Goal: Information Seeking & Learning: Learn about a topic

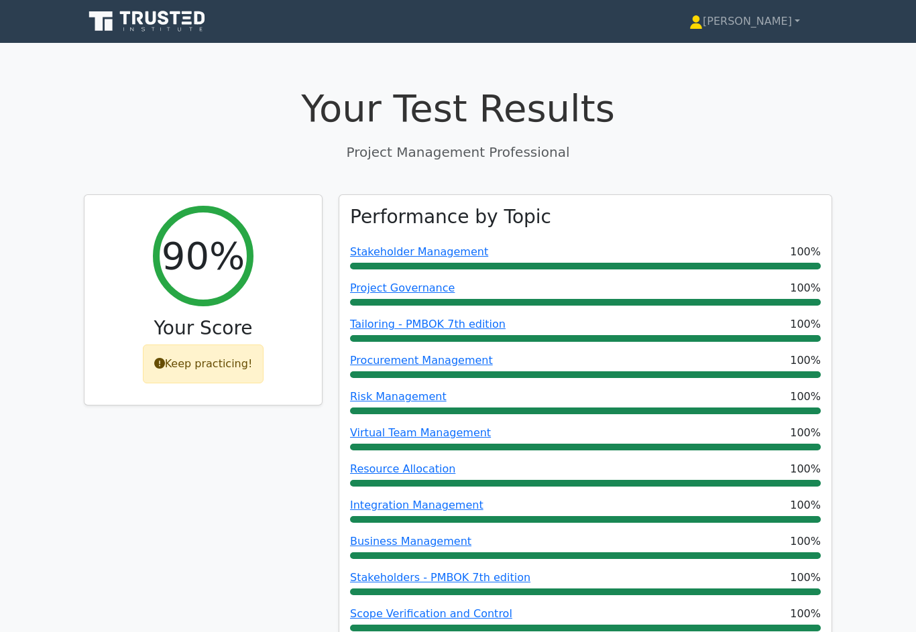
click at [761, 31] on link "[PERSON_NAME]" at bounding box center [744, 21] width 175 height 27
click at [764, 19] on link "[PERSON_NAME]" at bounding box center [744, 21] width 175 height 27
click at [770, 24] on link "[PERSON_NAME]" at bounding box center [744, 21] width 175 height 27
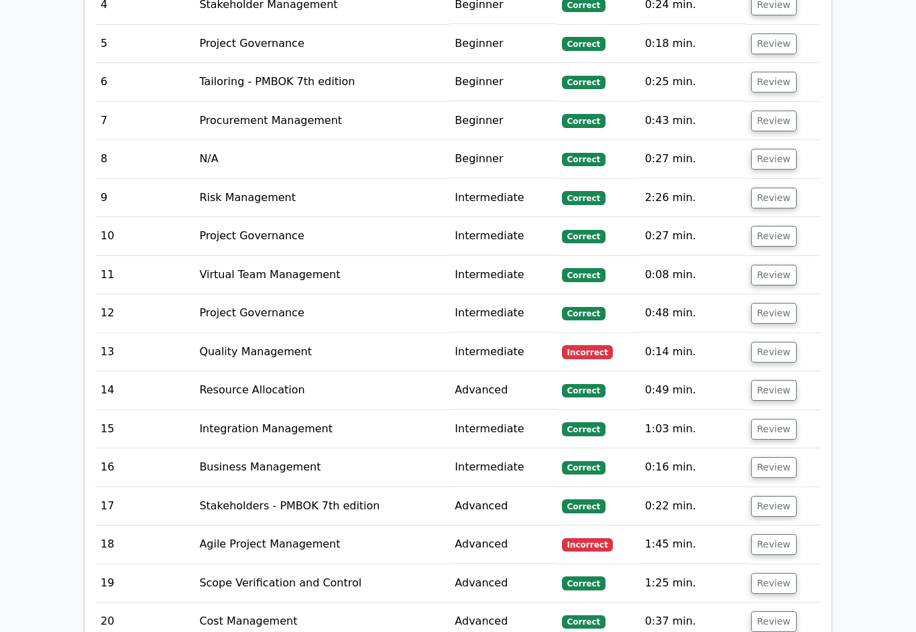
scroll to position [2028, 0]
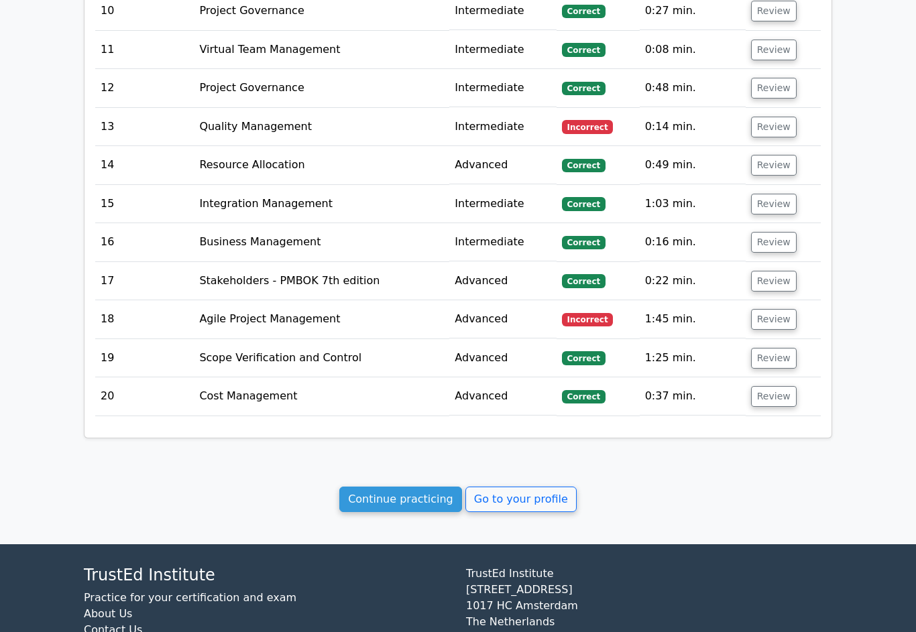
click at [526, 487] on link "Go to your profile" at bounding box center [520, 499] width 111 height 25
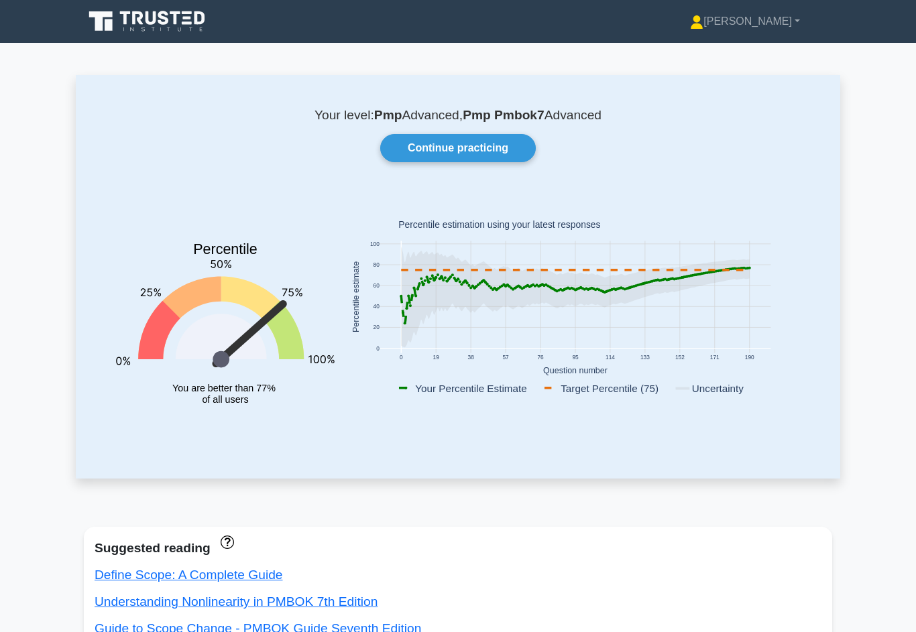
click at [479, 148] on link "Continue practicing" at bounding box center [458, 148] width 156 height 28
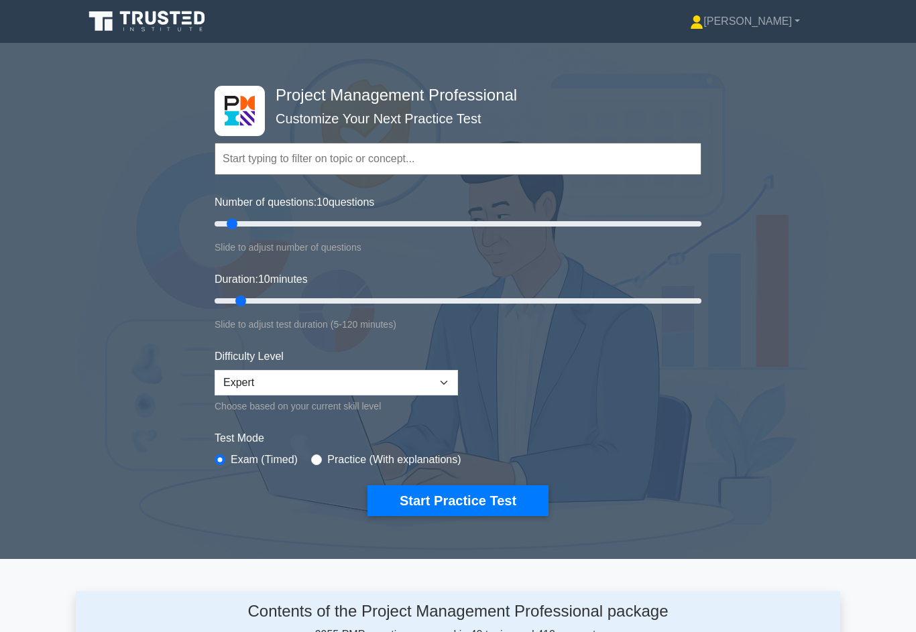
type input "15"
click at [259, 297] on input "Duration: 10 minutes" at bounding box center [458, 301] width 487 height 16
click at [426, 479] on form "Topics Scope Management Time Management Cost Management Quality Management Risk…" at bounding box center [458, 309] width 487 height 414
click at [410, 497] on button "Start Practice Test" at bounding box center [457, 500] width 181 height 31
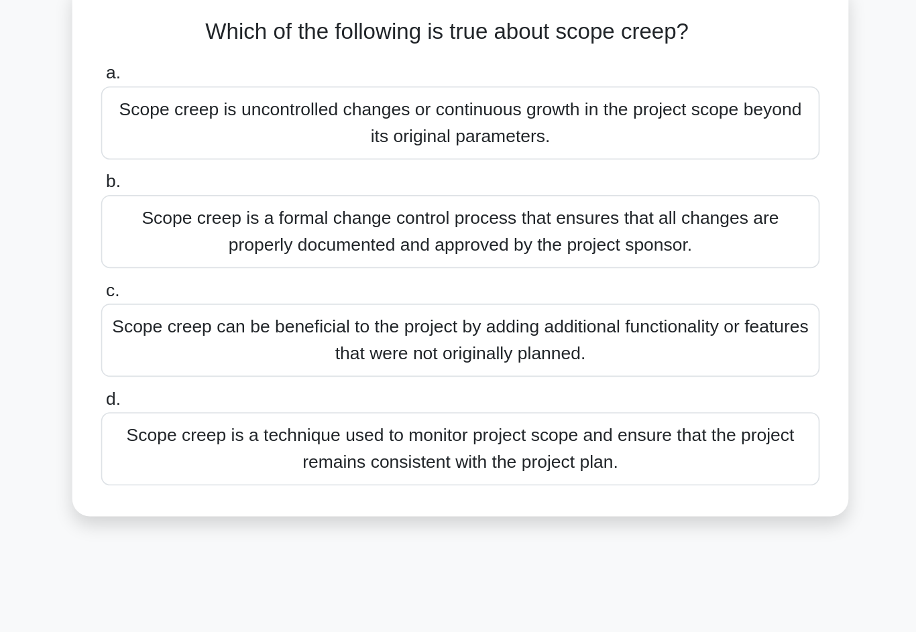
click at [241, 141] on div "Scope creep is uncontrolled changes or continuous growth in the project scope b…" at bounding box center [458, 163] width 434 height 44
click at [241, 129] on input "a. Scope creep is uncontrolled changes or continuous growth in the project scop…" at bounding box center [241, 133] width 0 height 9
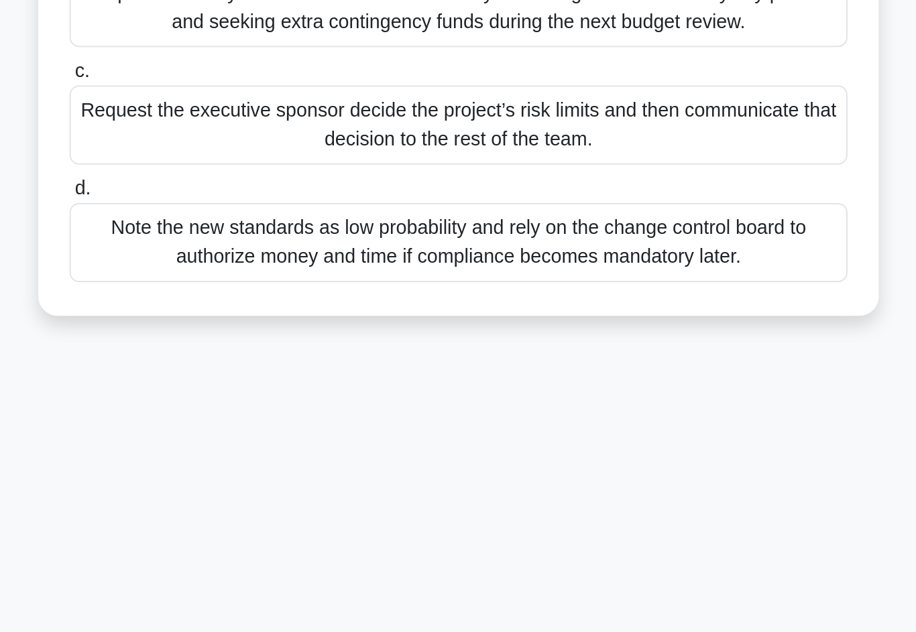
scroll to position [56, 0]
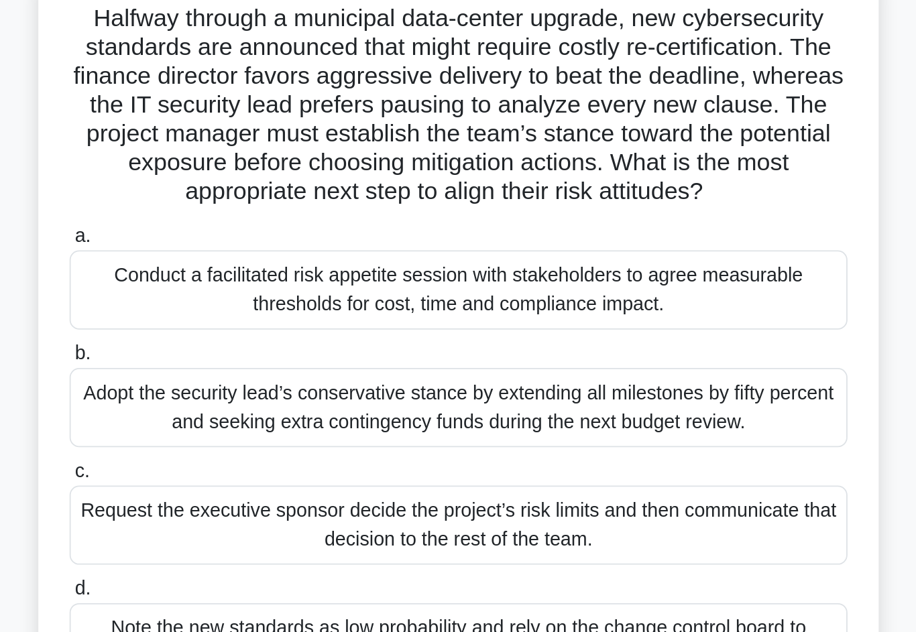
click at [300, 182] on div "Conduct a facilitated risk appetite session with stakeholders to agree measurab…" at bounding box center [458, 204] width 434 height 44
click at [241, 178] on input "a. Conduct a facilitated risk appetite session with stakeholders to agree measu…" at bounding box center [241, 174] width 0 height 9
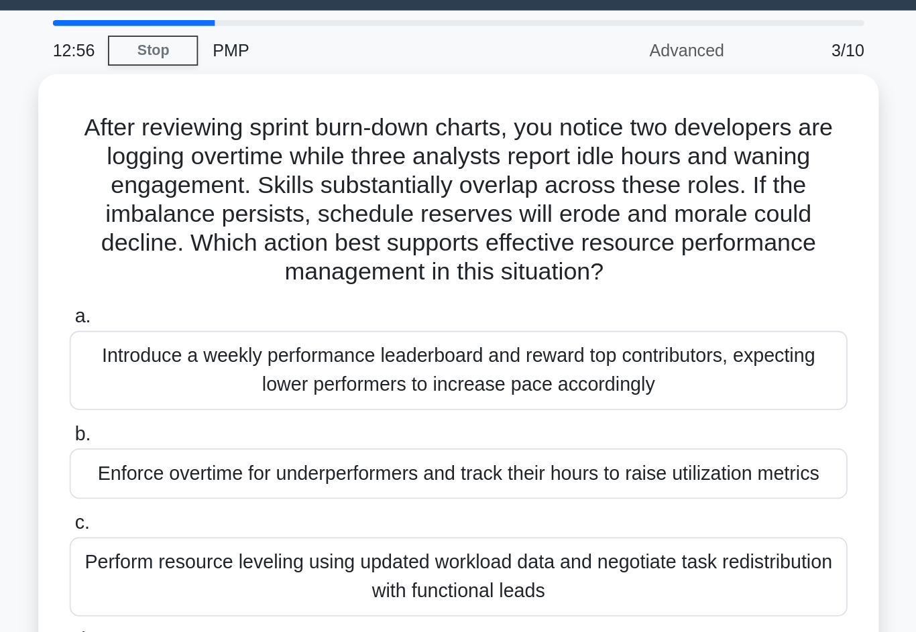
scroll to position [0, 0]
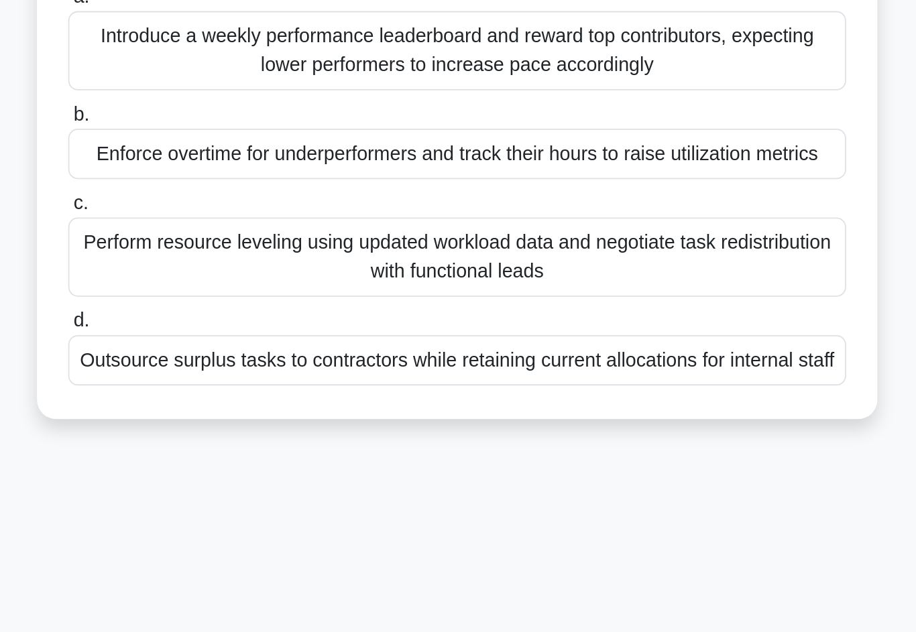
click at [241, 337] on div "Perform resource leveling using updated workload data and negotiate task redist…" at bounding box center [458, 359] width 434 height 44
click at [241, 325] on input "c. Perform resource leveling using updated workload data and negotiate task red…" at bounding box center [241, 329] width 0 height 9
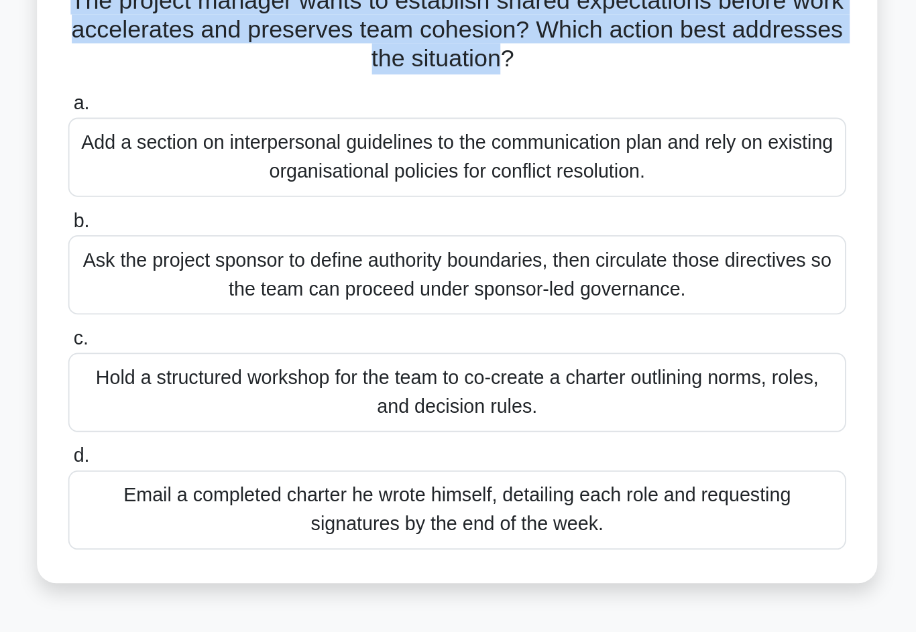
click at [347, 353] on div "Hold a structured workshop for the team to co-create a charter outlining norms,…" at bounding box center [458, 375] width 434 height 44
click at [241, 341] on input "c. Hold a structured workshop for the team to co-create a charter outlining nor…" at bounding box center [241, 345] width 0 height 9
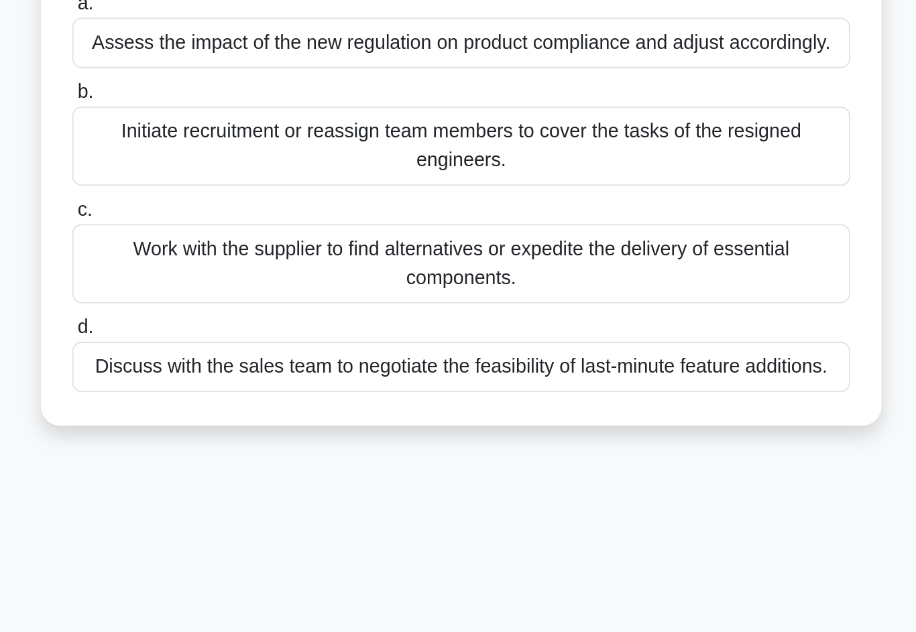
scroll to position [11, 0]
click at [400, 325] on div "Initiate recruitment or reassign team members to cover the tasks of the resigne…" at bounding box center [458, 347] width 434 height 44
click at [241, 313] on input "b. Initiate recruitment or reassign team members to cover the tasks of the resi…" at bounding box center [241, 317] width 0 height 9
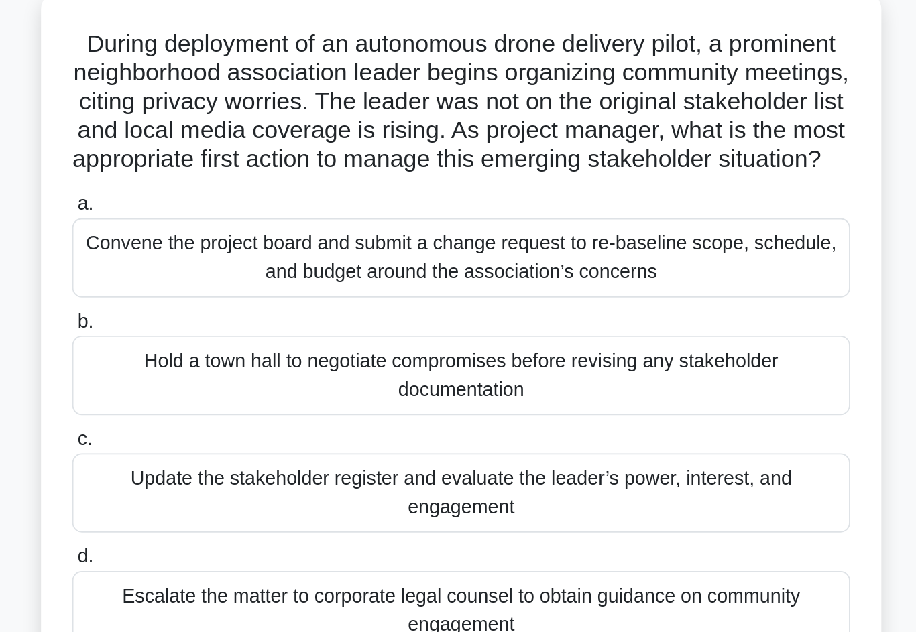
scroll to position [0, 0]
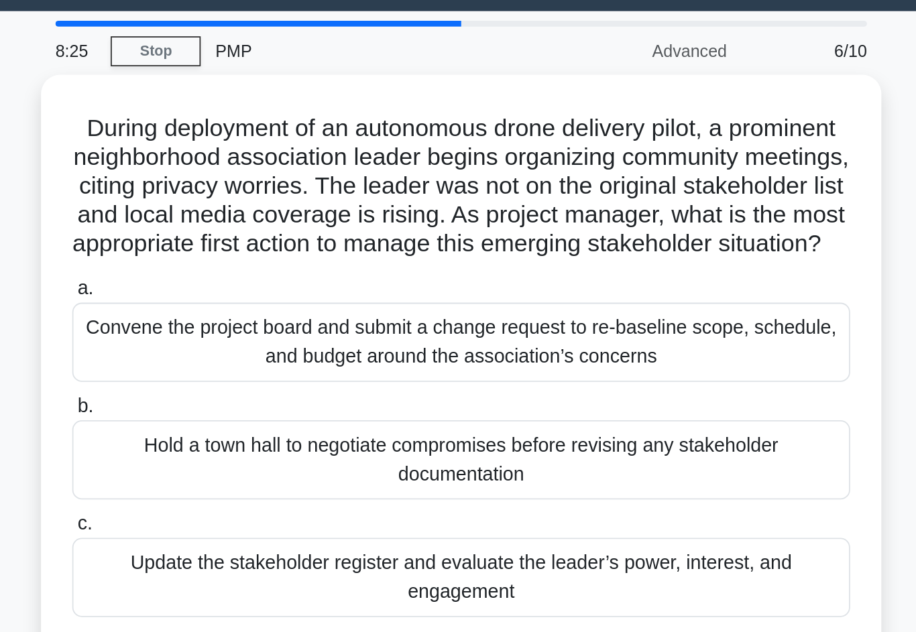
click at [343, 211] on div "Convene the project board and submit a change request to re-baseline scope, sch…" at bounding box center [458, 228] width 434 height 44
click at [241, 202] on input "a. Convene the project board and submit a change request to re-baseline scope, …" at bounding box center [241, 198] width 0 height 9
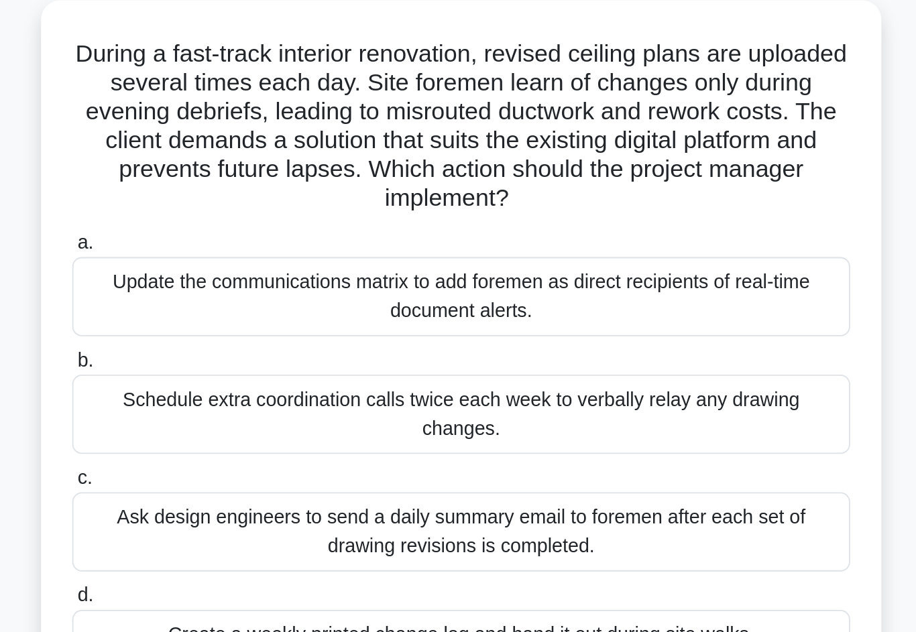
click at [241, 222] on div "Update the communications matrix to add foremen as direct recipients of real-ti…" at bounding box center [458, 244] width 434 height 44
click at [241, 210] on input "a. Update the communications matrix to add foremen as direct recipients of real…" at bounding box center [241, 214] width 0 height 9
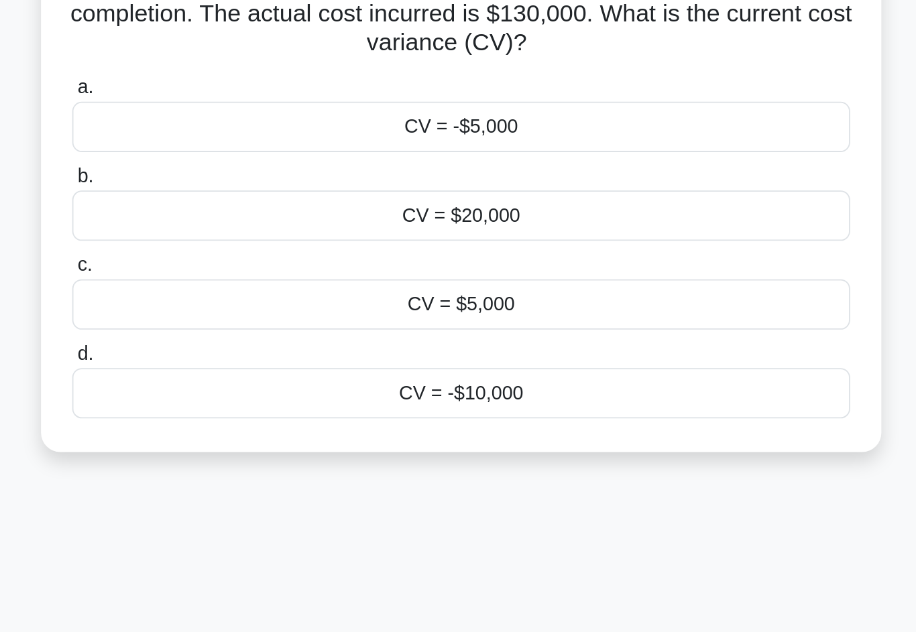
click at [241, 322] on div "CV = -$10,000" at bounding box center [458, 336] width 434 height 28
click at [241, 310] on input "d. CV = -$10,000" at bounding box center [241, 314] width 0 height 9
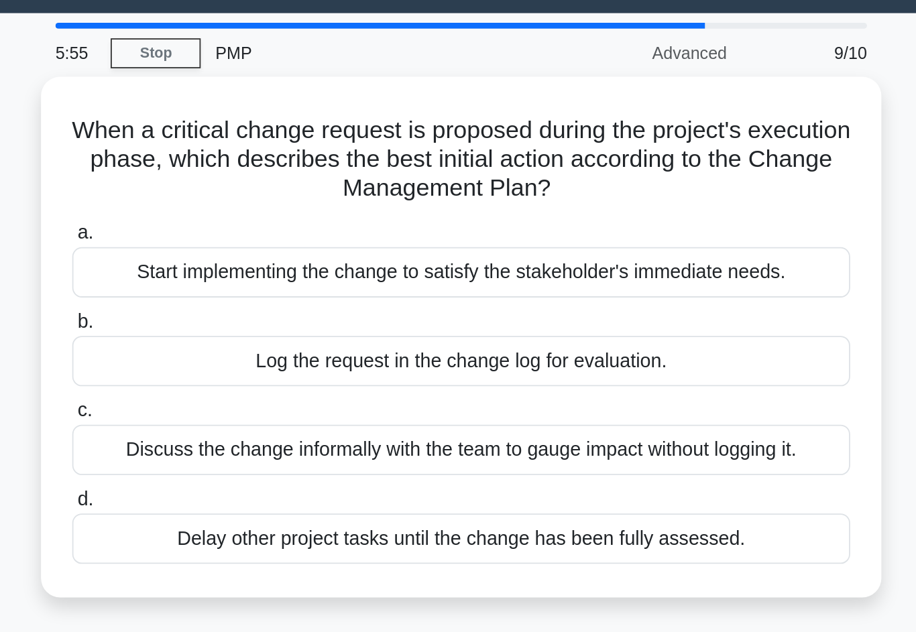
click at [241, 223] on div "Log the request in the change log for evaluation." at bounding box center [458, 237] width 434 height 28
click at [241, 211] on input "b. Log the request in the change log for evaluation." at bounding box center [241, 215] width 0 height 9
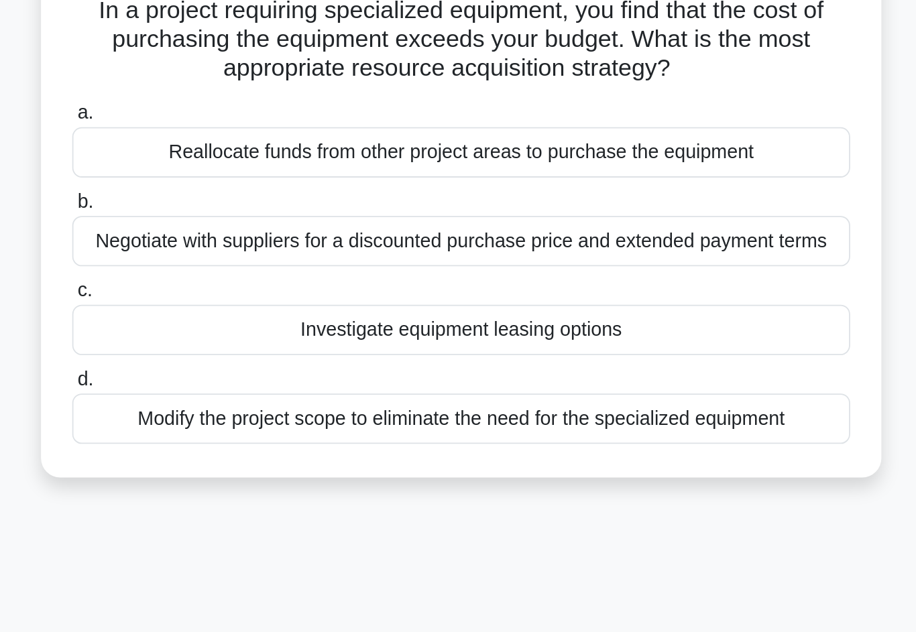
click at [241, 273] on div "Investigate equipment leasing options" at bounding box center [458, 287] width 434 height 28
click at [241, 261] on input "c. Investigate equipment leasing options" at bounding box center [241, 265] width 0 height 9
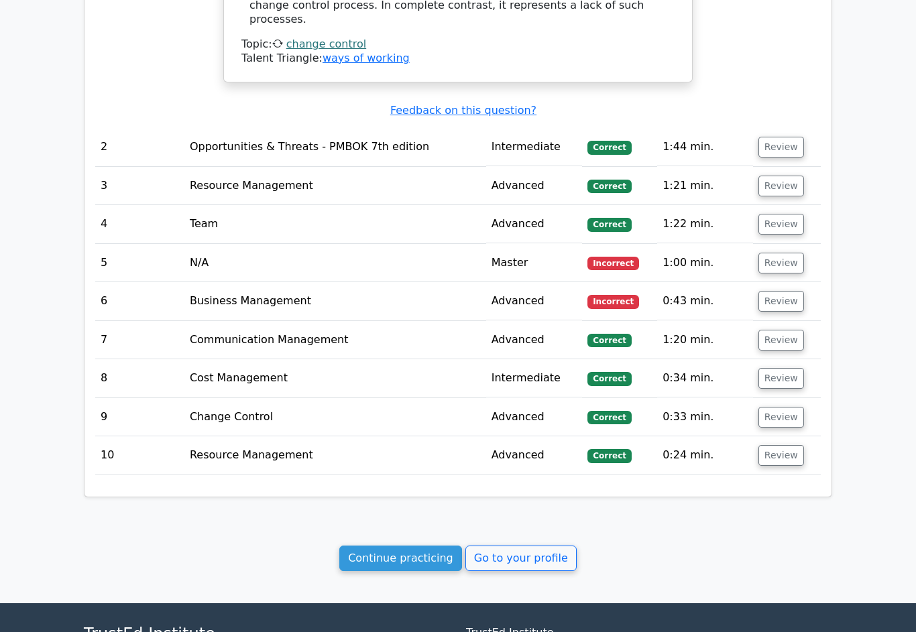
scroll to position [1329, 0]
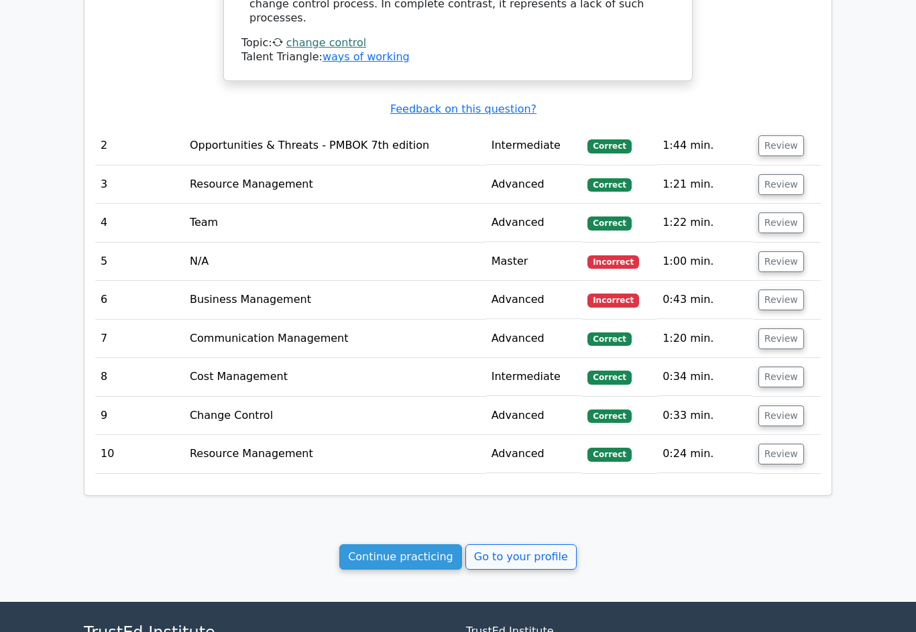
click at [782, 252] on button "Review" at bounding box center [781, 262] width 46 height 21
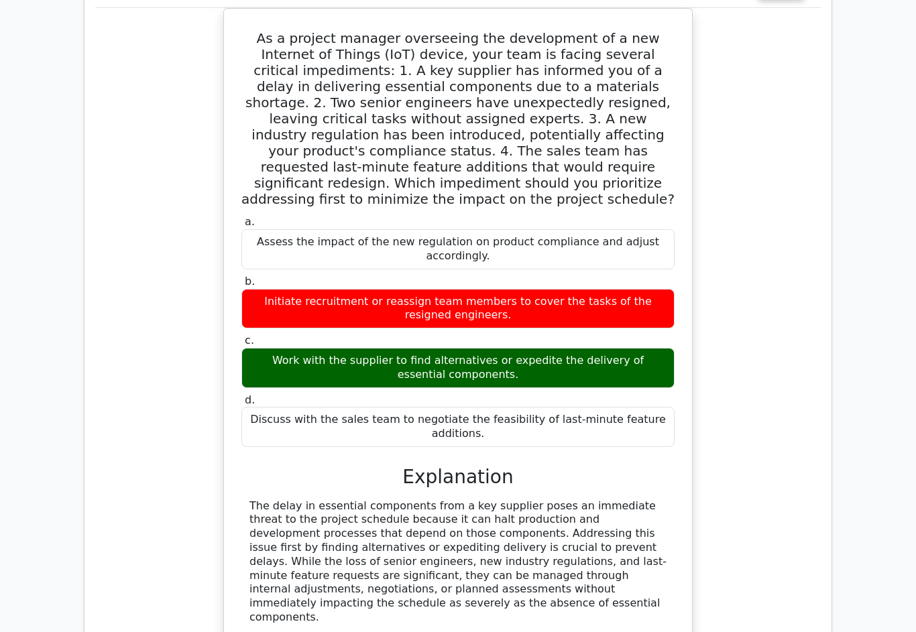
scroll to position [1616, 0]
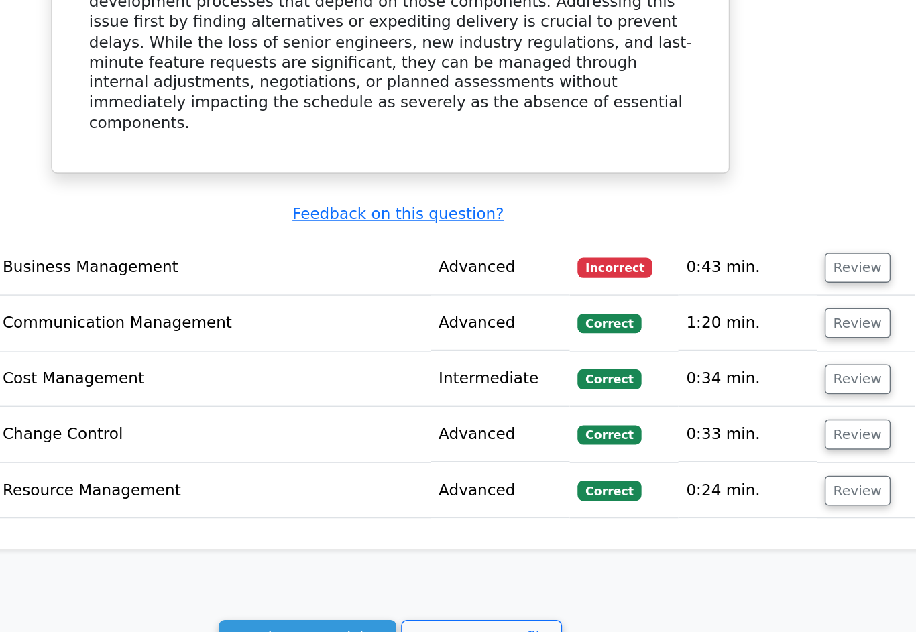
click at [758, 353] on button "Review" at bounding box center [781, 363] width 46 height 21
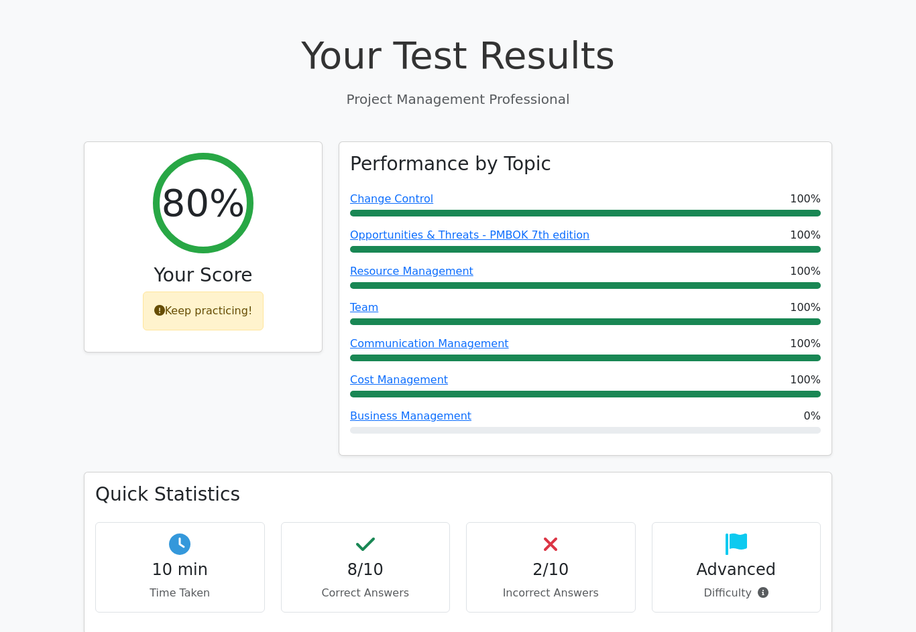
scroll to position [0, 0]
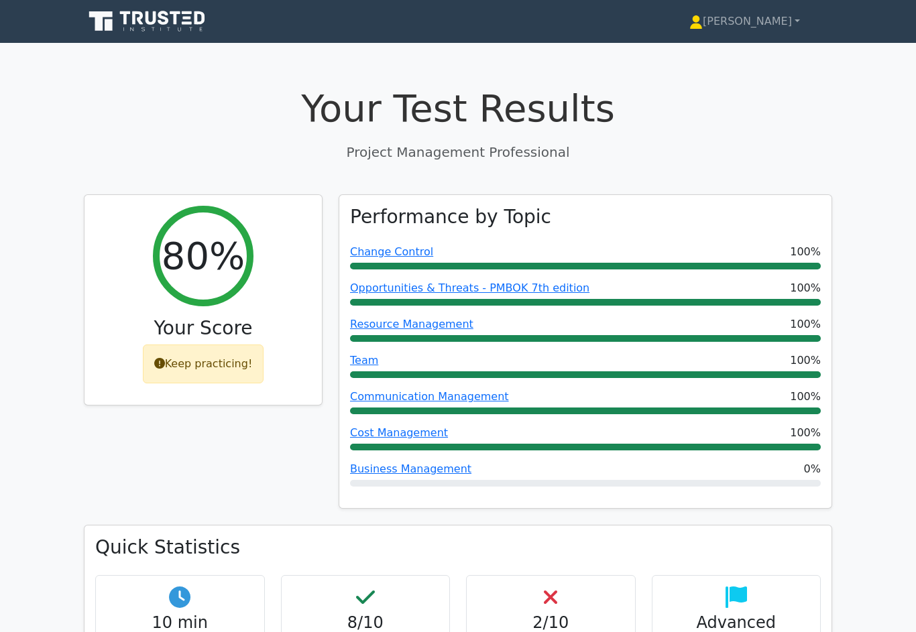
click at [777, 5] on nav "Josephine Profile Settings" at bounding box center [458, 21] width 916 height 43
click at [776, 4] on nav "Josephine Profile Settings" at bounding box center [458, 21] width 916 height 43
click at [768, 17] on link "[PERSON_NAME]" at bounding box center [744, 21] width 175 height 27
click at [765, 27] on link "[PERSON_NAME]" at bounding box center [744, 21] width 175 height 27
click at [772, 22] on link "[PERSON_NAME]" at bounding box center [744, 21] width 175 height 27
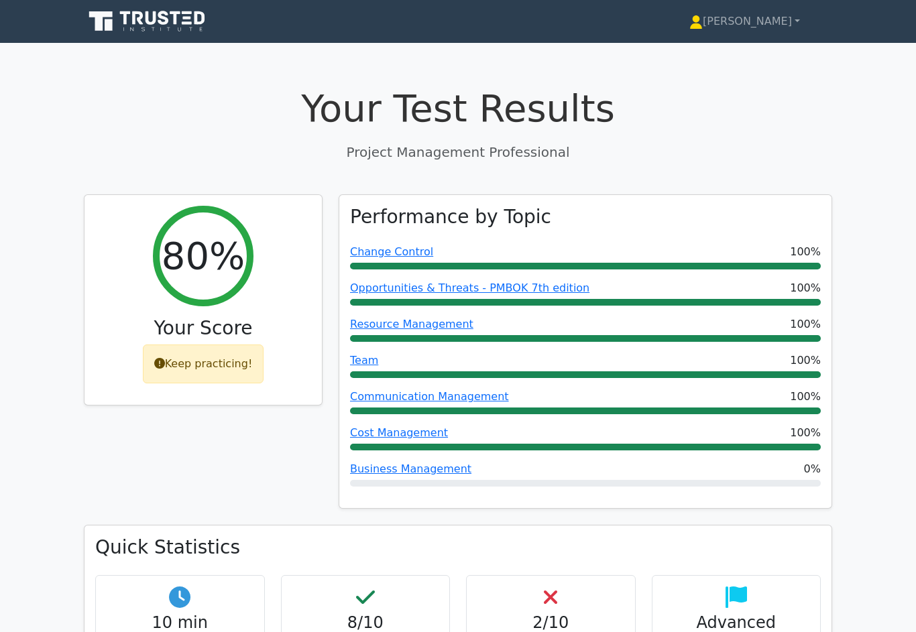
click at [758, 24] on link "[PERSON_NAME]" at bounding box center [744, 21] width 175 height 27
click at [802, 19] on link "[PERSON_NAME]" at bounding box center [744, 21] width 175 height 27
click at [797, 19] on link "[PERSON_NAME]" at bounding box center [744, 21] width 175 height 27
click at [791, 18] on link "[PERSON_NAME]" at bounding box center [744, 21] width 175 height 27
click at [773, 18] on link "[PERSON_NAME]" at bounding box center [744, 21] width 175 height 27
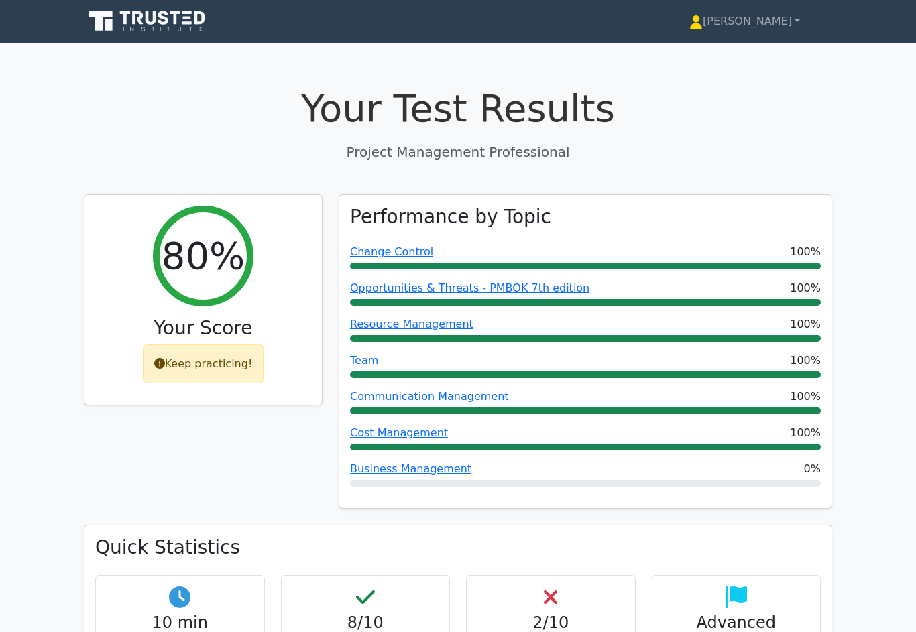
click at [756, 25] on link "[PERSON_NAME]" at bounding box center [744, 21] width 175 height 27
click at [172, 15] on icon at bounding box center [148, 21] width 129 height 25
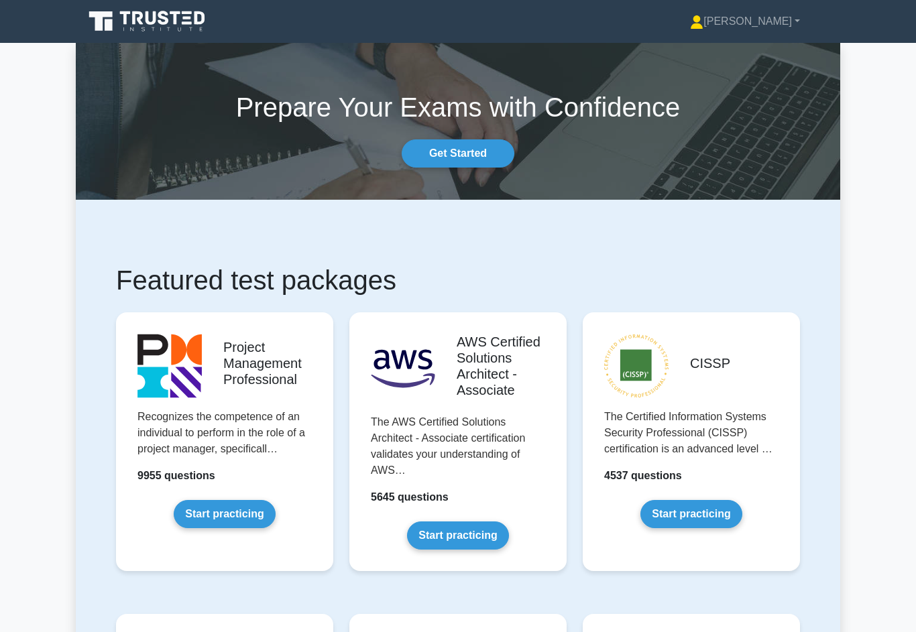
click at [762, 19] on link "[PERSON_NAME]" at bounding box center [745, 21] width 174 height 27
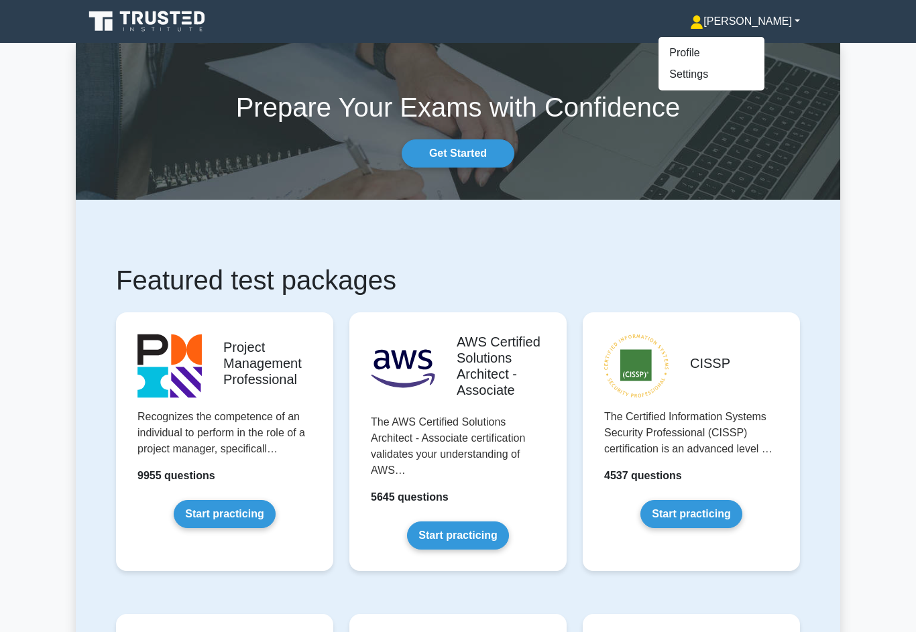
click at [748, 56] on link "Profile" at bounding box center [711, 52] width 106 height 21
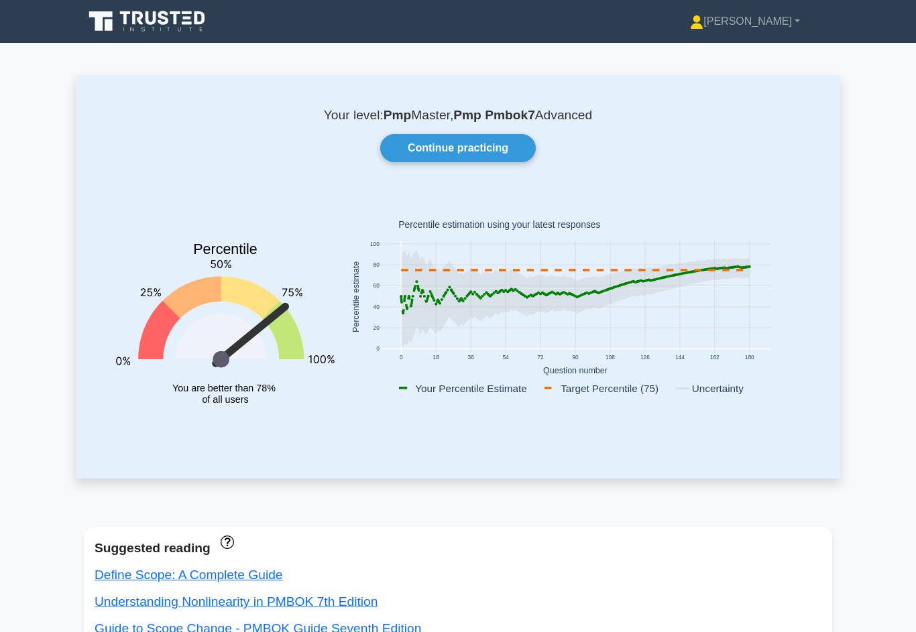
click at [508, 129] on div "Your level: Pmp Master, Pmp Pmbok7 Advanced Continue practicing Percentile You …" at bounding box center [458, 277] width 764 height 404
click at [470, 150] on link "Continue practicing" at bounding box center [458, 148] width 156 height 28
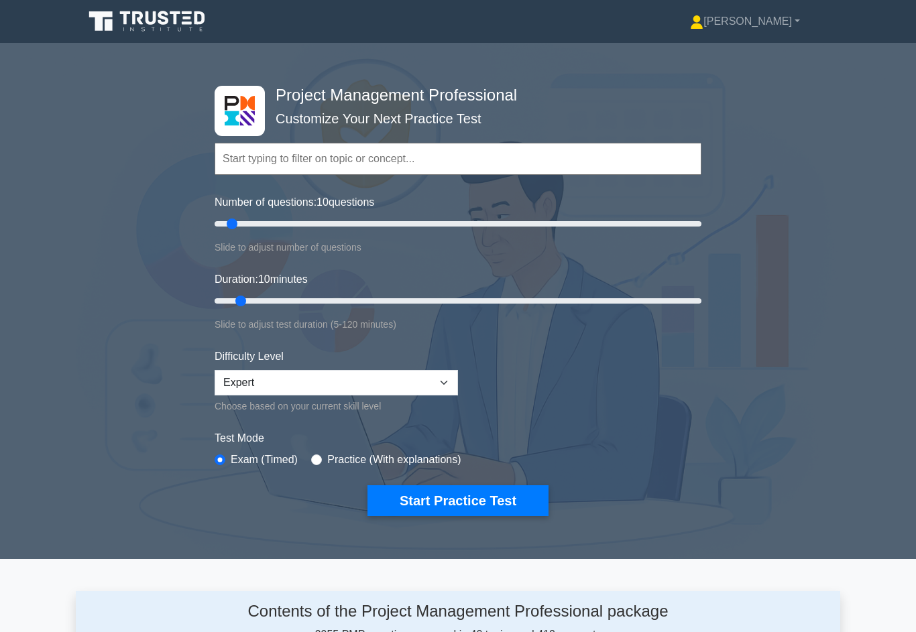
click at [448, 491] on button "Start Practice Test" at bounding box center [457, 500] width 181 height 31
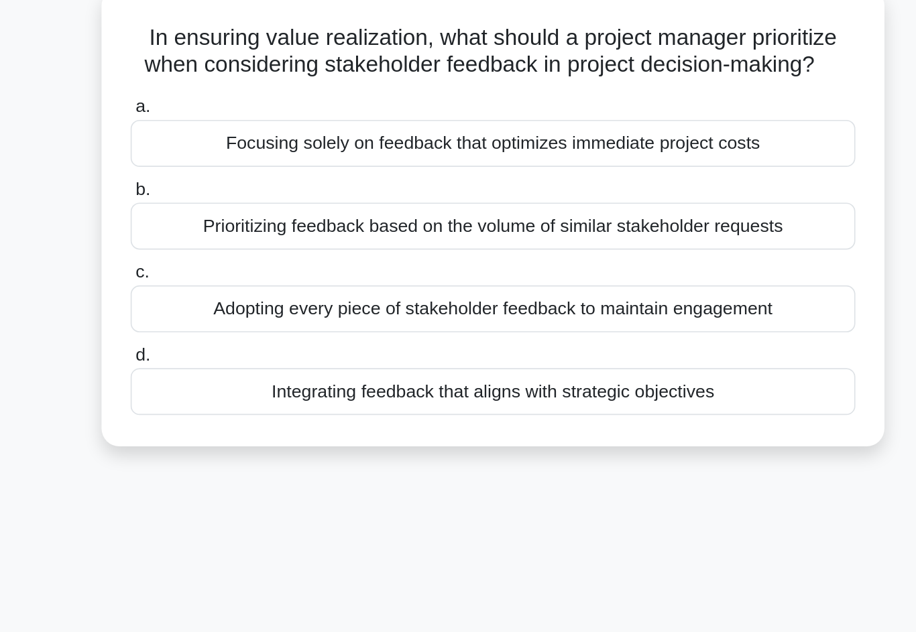
click at [286, 257] on div "Adopting every piece of stakeholder feedback to maintain engagement" at bounding box center [458, 271] width 434 height 28
click at [241, 245] on input "c. Adopting every piece of stakeholder feedback to maintain engagement" at bounding box center [241, 249] width 0 height 9
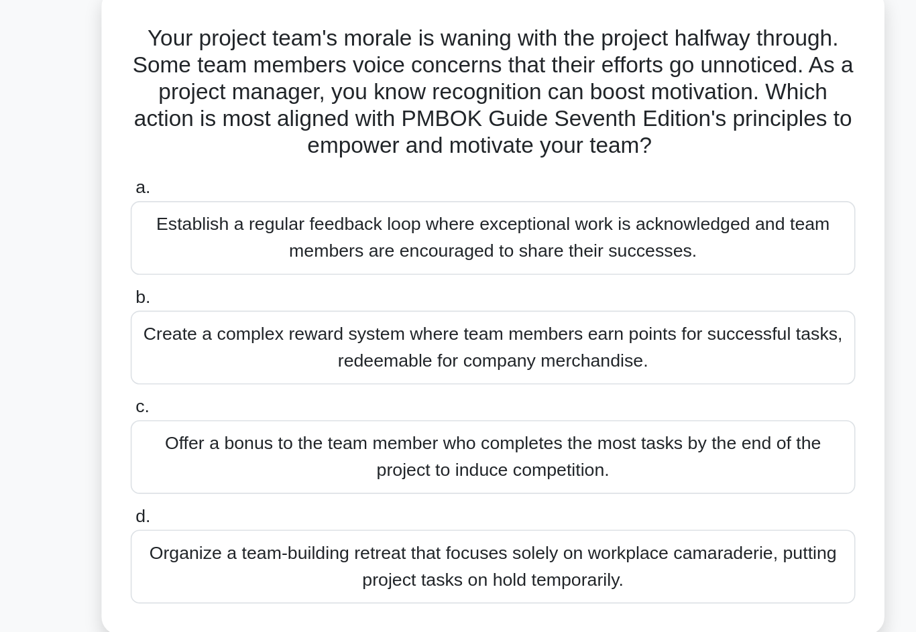
click at [382, 272] on div "Create a complex reward system where team members earn points for successful ta…" at bounding box center [458, 294] width 434 height 44
click at [241, 259] on input "b. Create a complex reward system where team members earn points for successful…" at bounding box center [241, 263] width 0 height 9
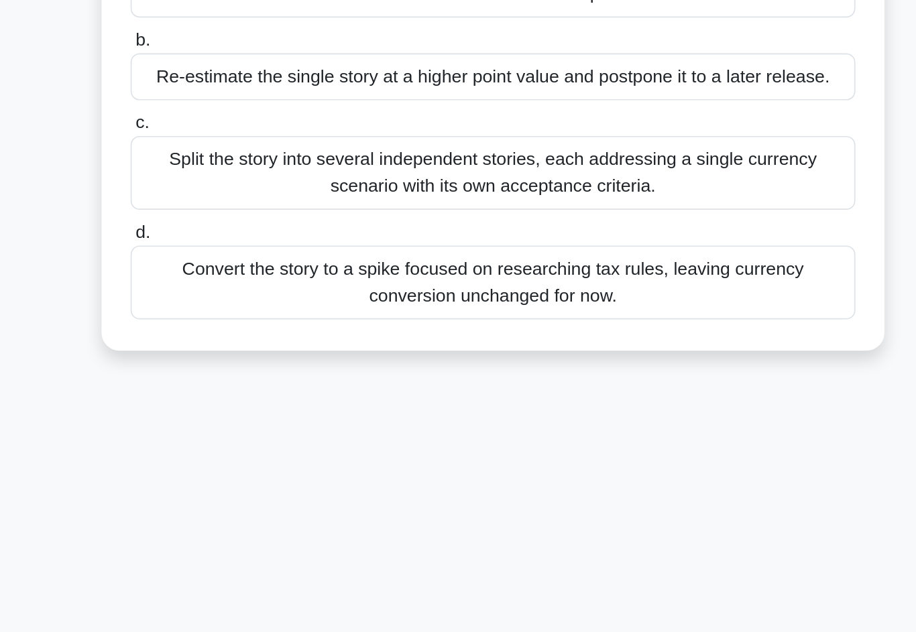
scroll to position [27, 0]
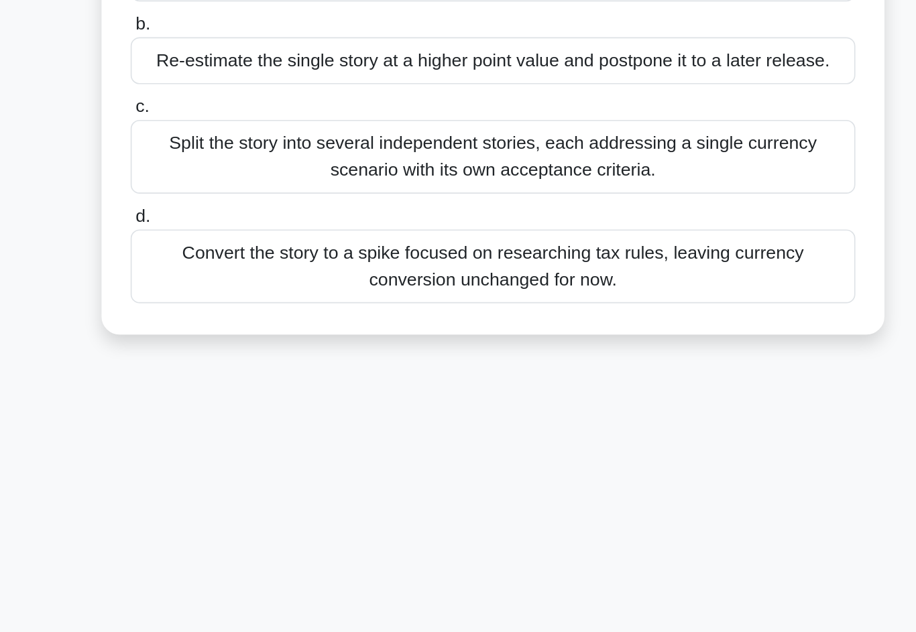
click at [487, 310] on div "Split the story into several independent stories, each addressing a single curr…" at bounding box center [458, 332] width 434 height 44
click at [241, 298] on input "c. Split the story into several independent stories, each addressing a single c…" at bounding box center [241, 302] width 0 height 9
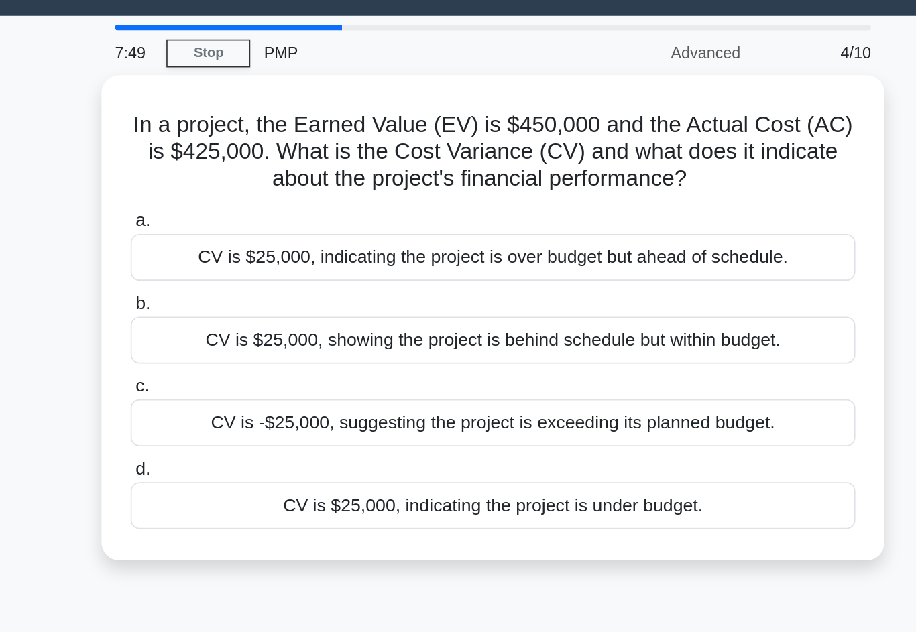
scroll to position [0, 0]
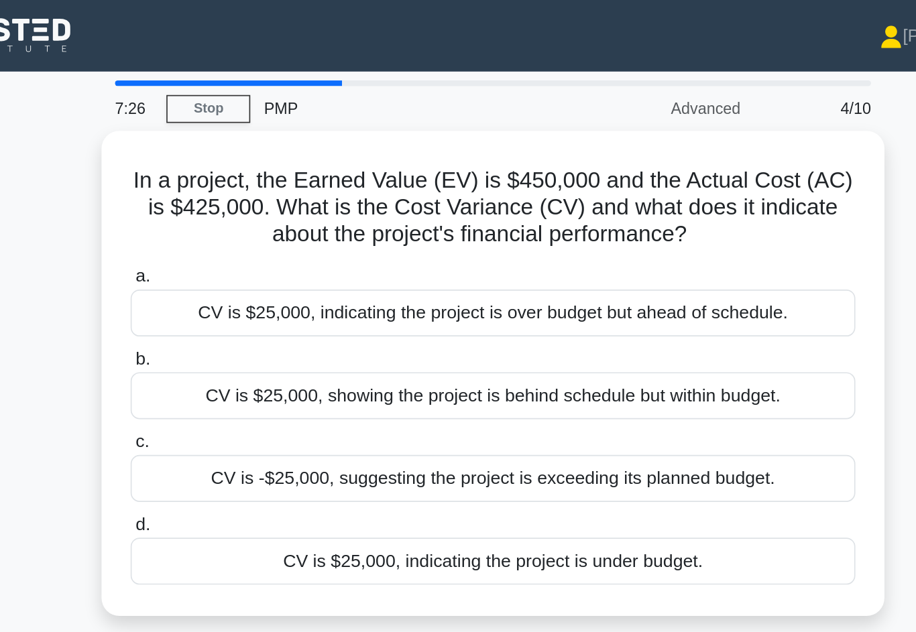
click at [285, 339] on div "CV is $25,000, indicating the project is under budget." at bounding box center [458, 336] width 434 height 28
click at [241, 319] on input "d. CV is $25,000, indicating the project is under budget." at bounding box center [241, 314] width 0 height 9
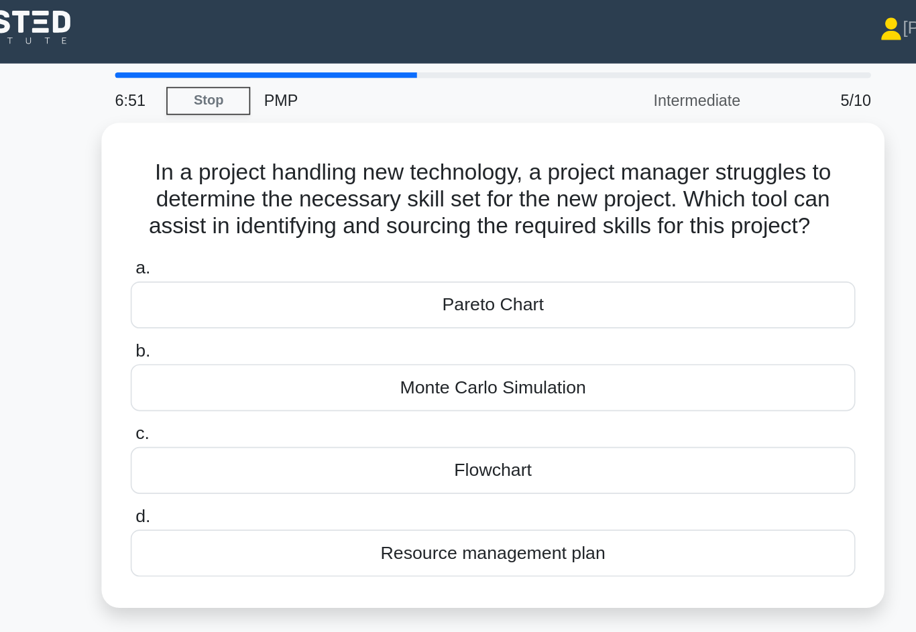
click at [314, 349] on div "Resource management plan" at bounding box center [458, 336] width 434 height 28
click at [241, 319] on input "d. Resource management plan" at bounding box center [241, 314] width 0 height 9
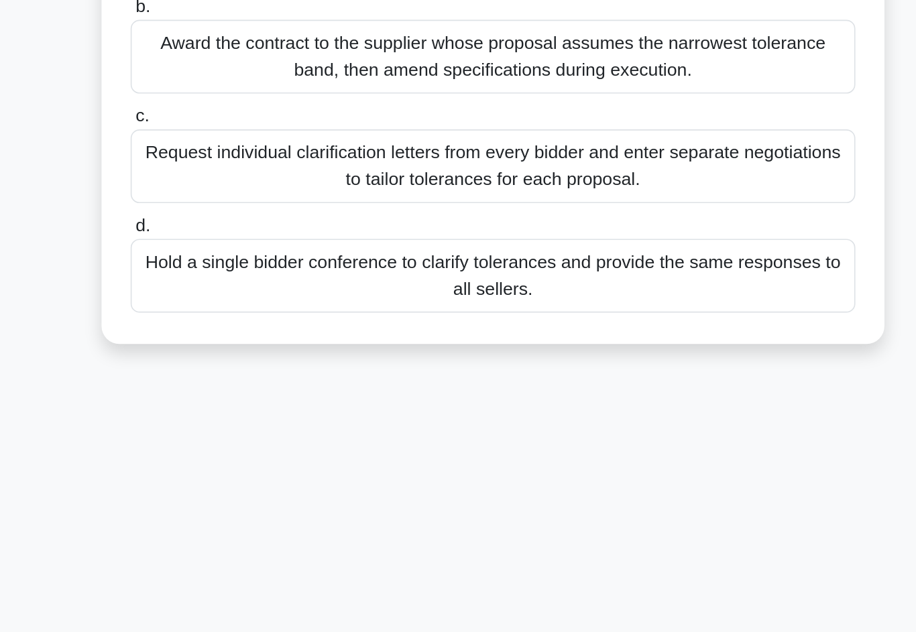
scroll to position [37, 0]
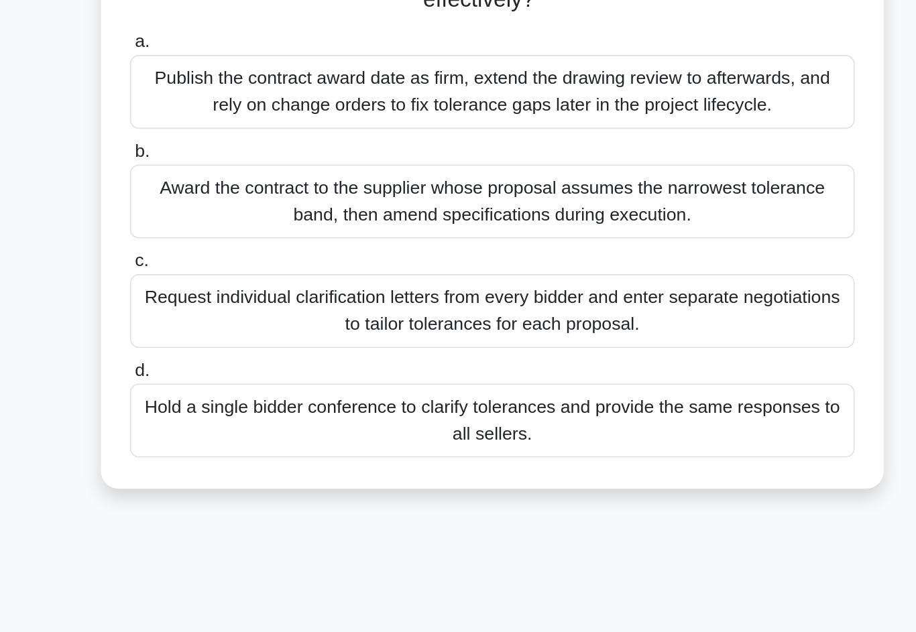
click at [328, 382] on div "Hold a single bidder conference to clarify tolerances and provide the same resp…" at bounding box center [458, 404] width 434 height 44
click at [241, 370] on input "d. Hold a single bidder conference to clarify tolerances and provide the same r…" at bounding box center [241, 374] width 0 height 9
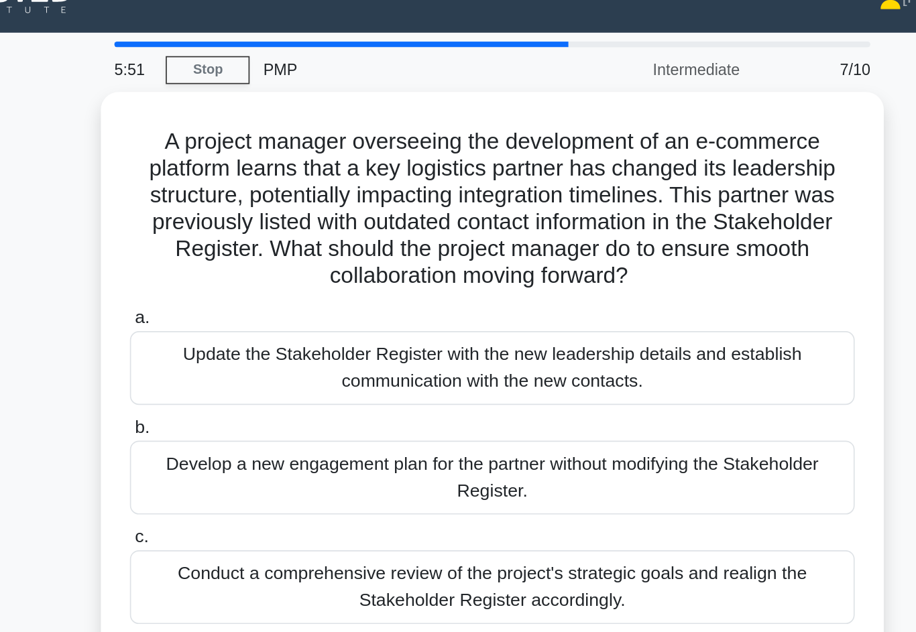
scroll to position [0, 0]
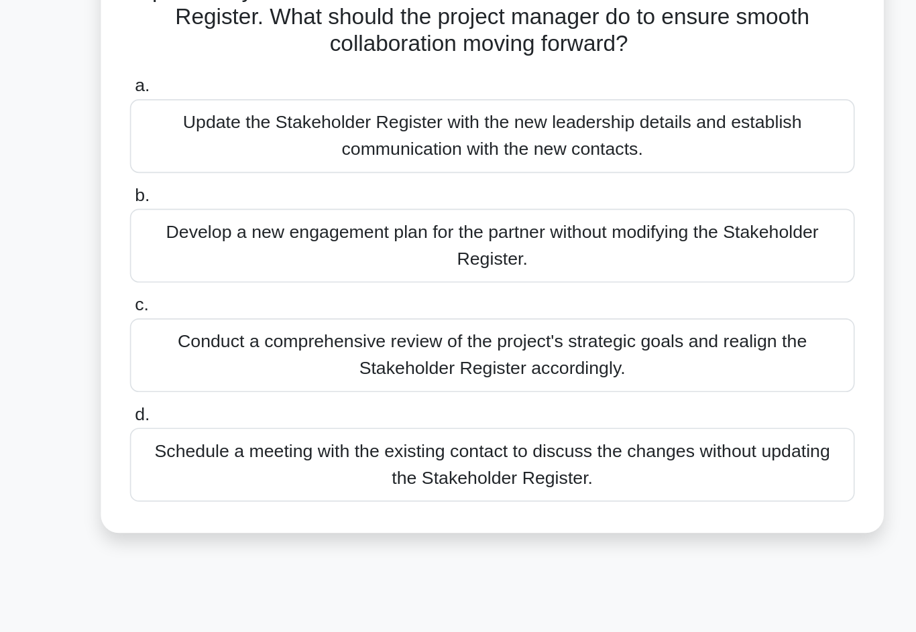
click at [310, 222] on div "Update the Stakeholder Register with the new leadership details and establish c…" at bounding box center [458, 244] width 434 height 44
click at [241, 210] on input "a. Update the Stakeholder Register with the new leadership details and establis…" at bounding box center [241, 214] width 0 height 9
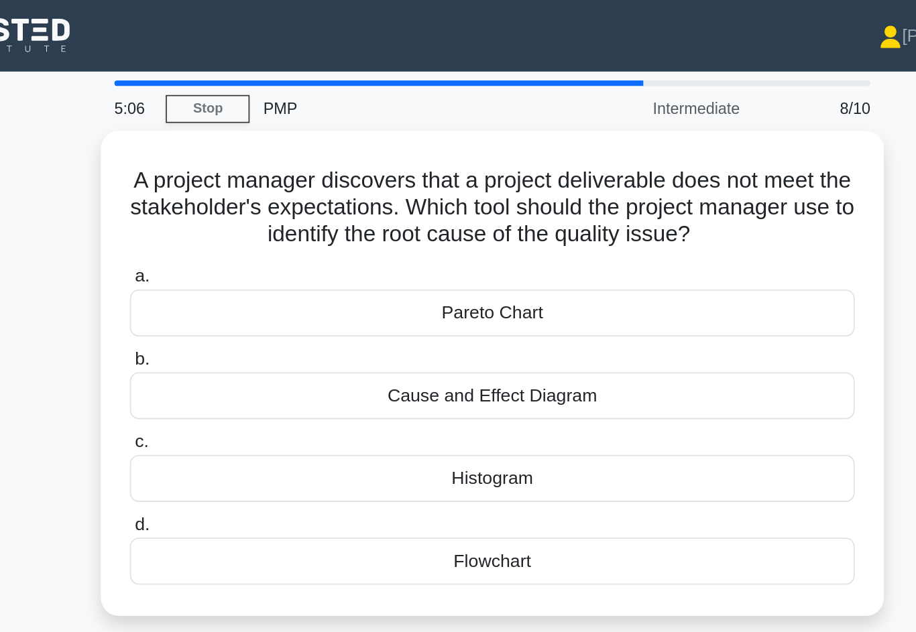
click at [299, 247] on div "Cause and Effect Diagram" at bounding box center [458, 237] width 434 height 28
click at [241, 220] on input "b. Cause and Effect Diagram" at bounding box center [241, 215] width 0 height 9
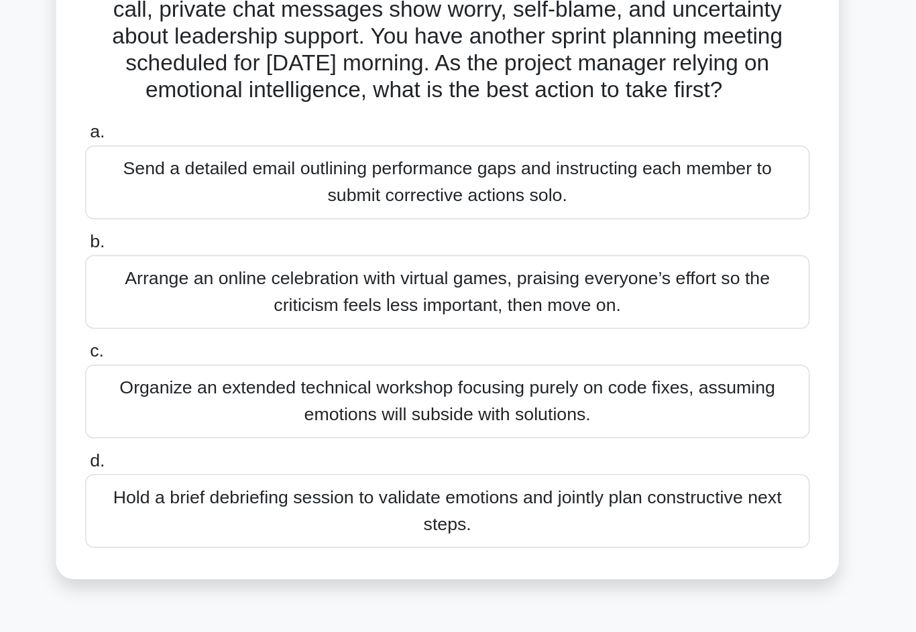
click at [241, 353] on div "Organize an extended technical workshop focusing purely on code fixes, assuming…" at bounding box center [458, 375] width 434 height 44
click at [241, 341] on input "c. Organize an extended technical workshop focusing purely on code fixes, assum…" at bounding box center [241, 345] width 0 height 9
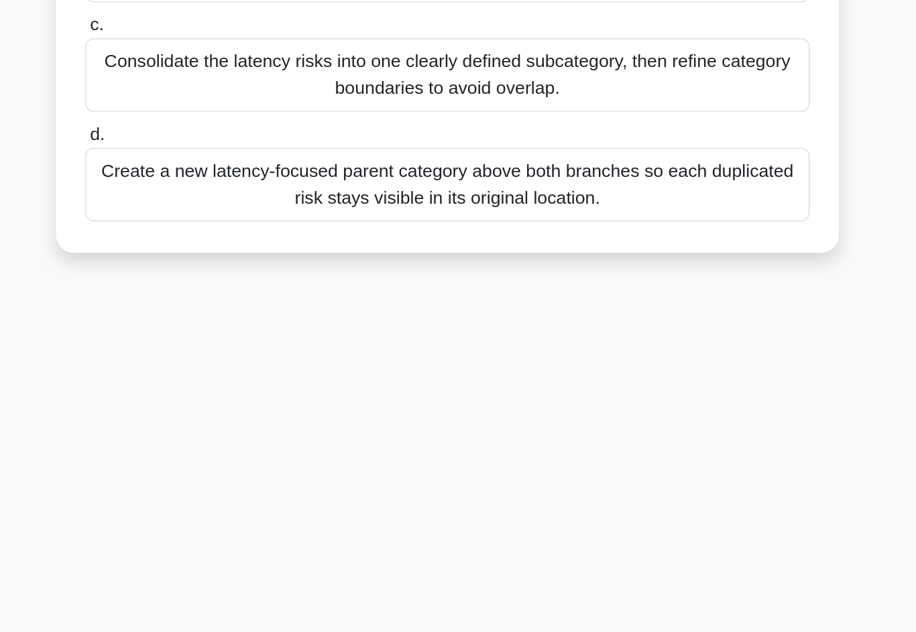
scroll to position [92, 0]
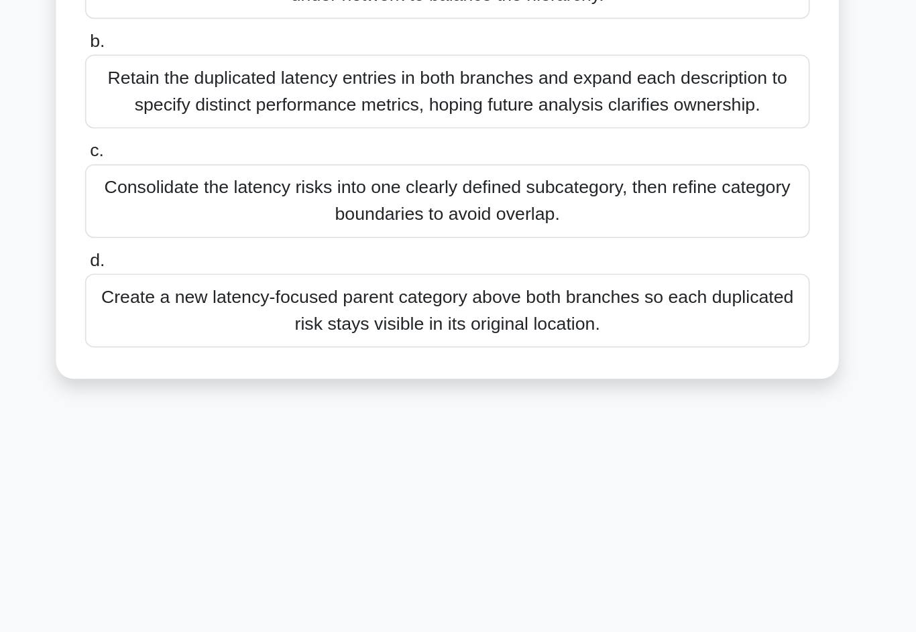
click at [241, 327] on div "Create a new latency-focused parent category above both branches so each duplic…" at bounding box center [458, 349] width 434 height 44
click at [241, 315] on input "d. Create a new latency-focused parent category above both branches so each dup…" at bounding box center [241, 319] width 0 height 9
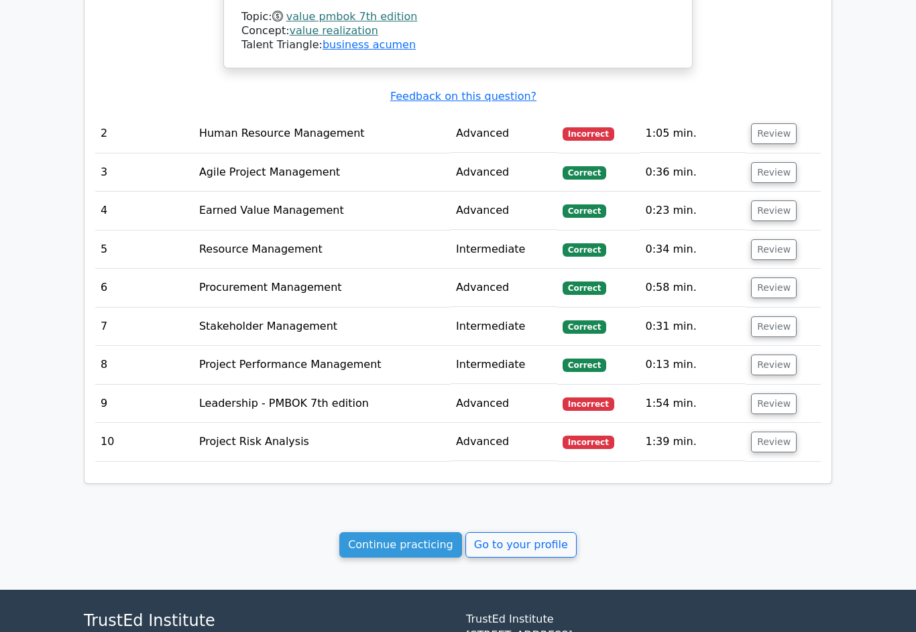
scroll to position [1487, 0]
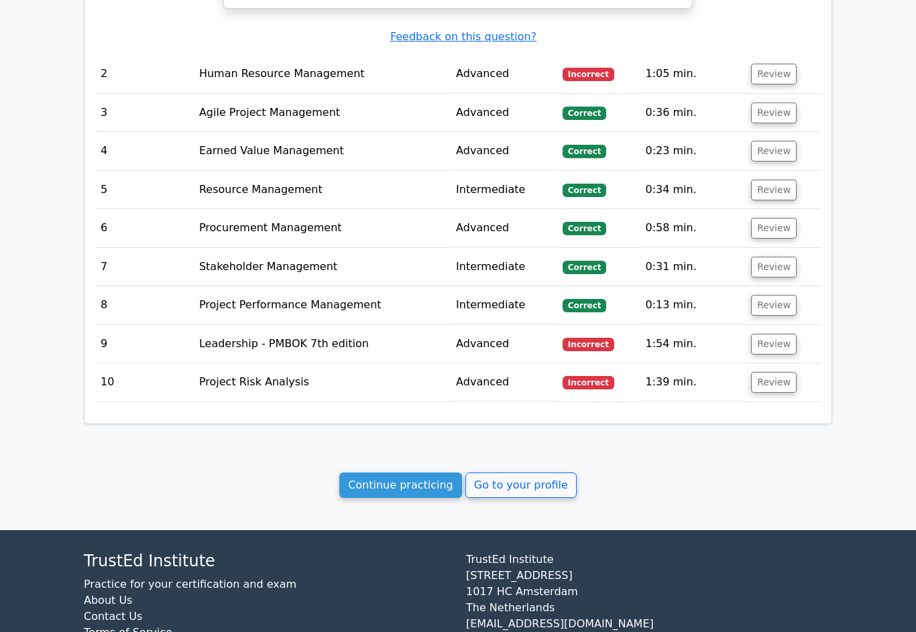
click at [782, 372] on button "Review" at bounding box center [774, 382] width 46 height 21
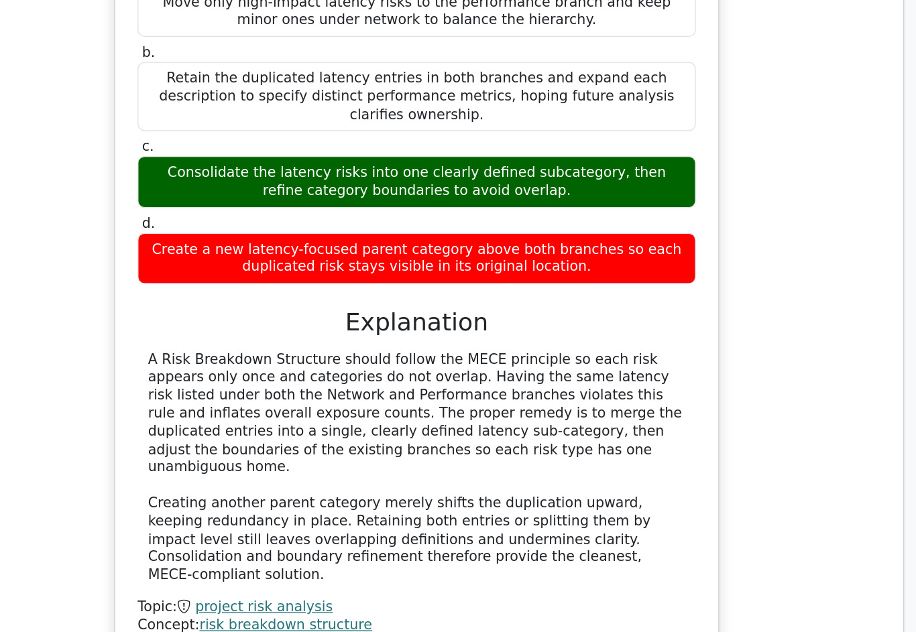
scroll to position [0, 1]
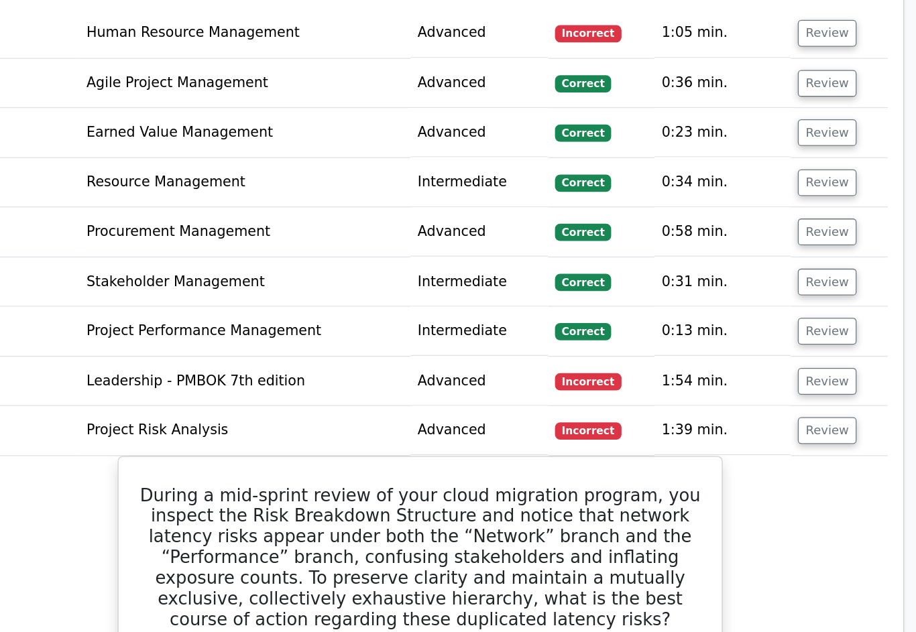
click at [750, 286] on button "Review" at bounding box center [773, 296] width 46 height 21
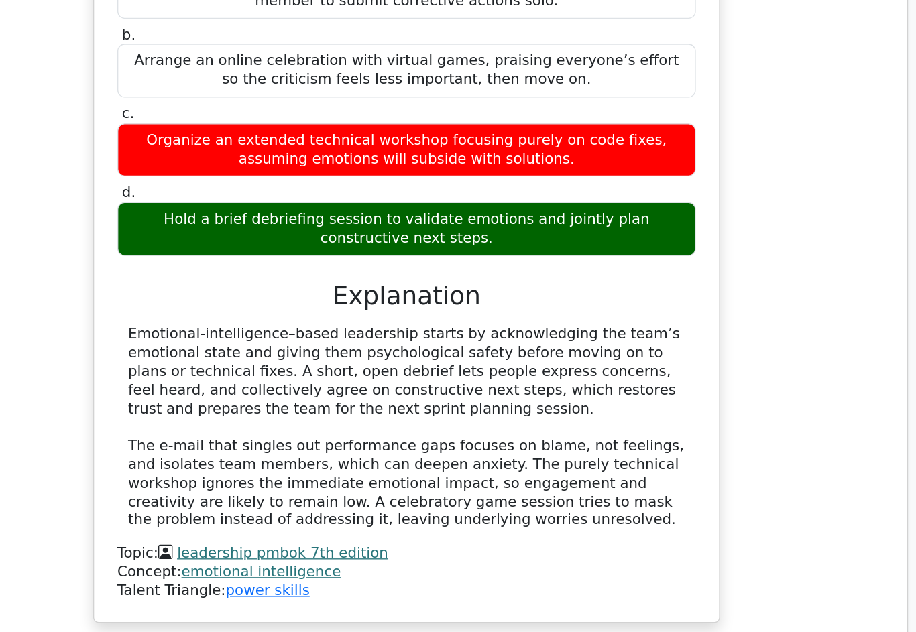
scroll to position [1893, 0]
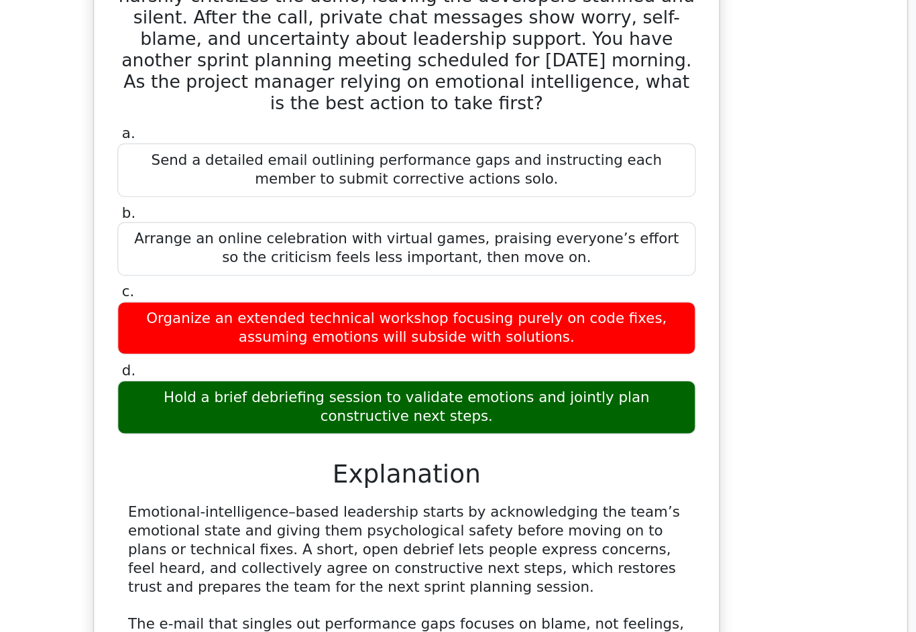
click at [284, 383] on div "Emotional-intelligence–based leadership starts by acknowledging the team’s emot…" at bounding box center [456, 460] width 417 height 154
click at [248, 383] on div "Emotional-intelligence–based leadership starts by acknowledging the team’s emot…" at bounding box center [456, 460] width 417 height 154
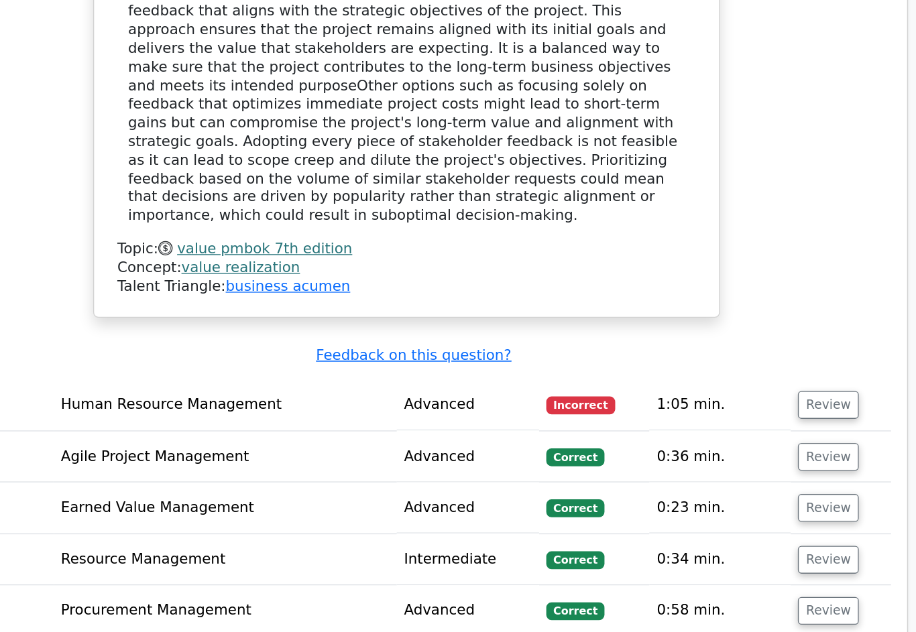
scroll to position [1226, 0]
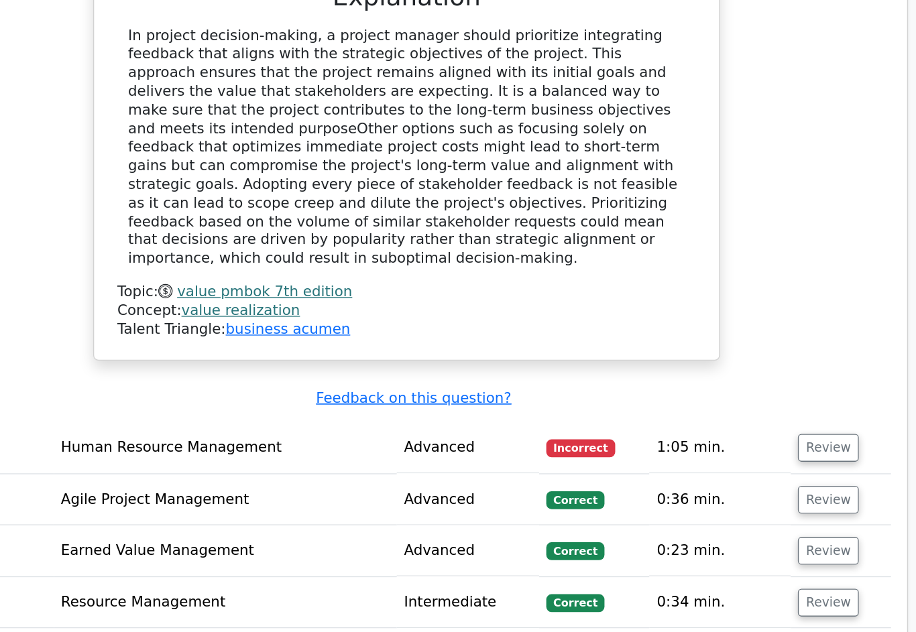
click at [750, 325] on button "Review" at bounding box center [773, 335] width 46 height 21
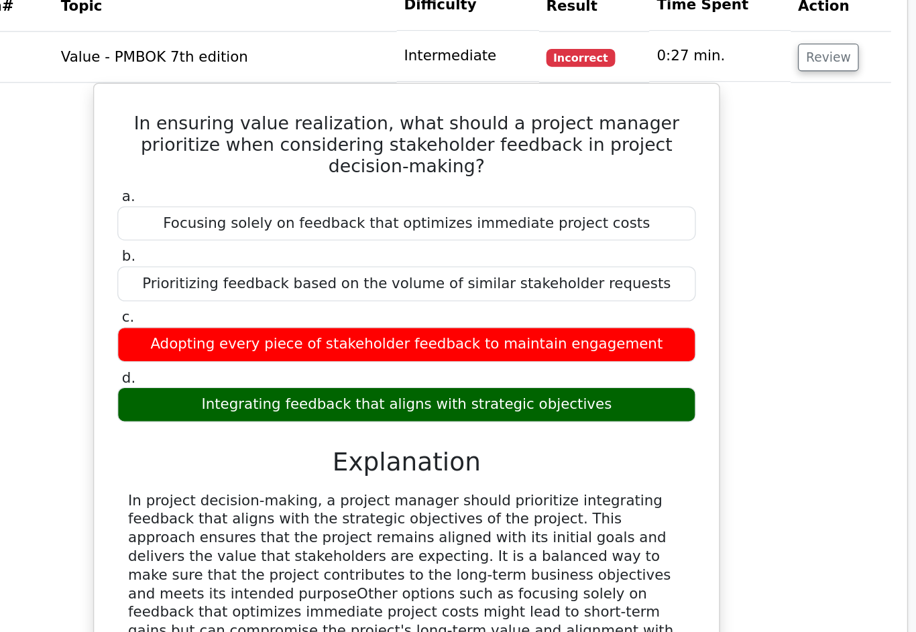
scroll to position [855, 0]
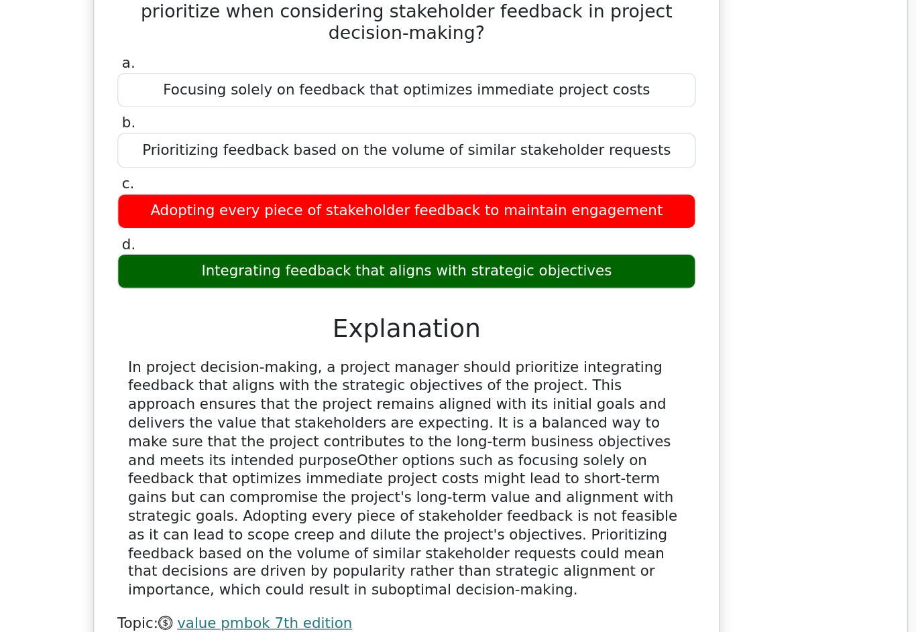
click at [338, 582] on div "Topic: value pmbok 7th edition" at bounding box center [456, 589] width 433 height 14
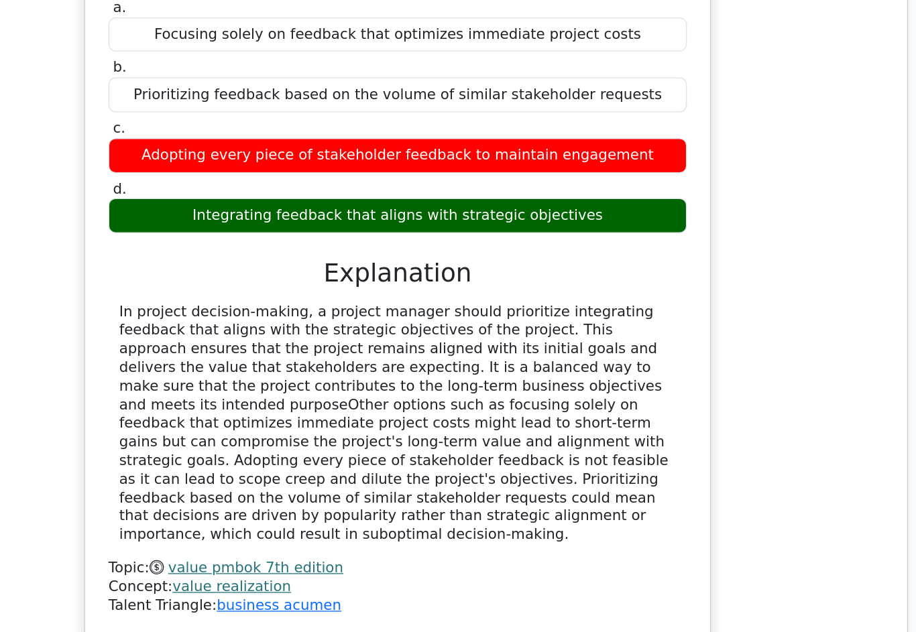
scroll to position [0, 8]
click at [308, 357] on div "In project decision-making, a project manager should prioritize integrating fee…" at bounding box center [449, 403] width 417 height 181
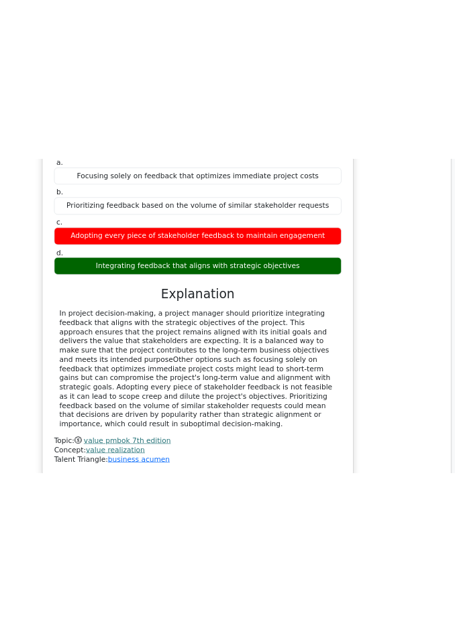
scroll to position [1462, 0]
